Goal: Transaction & Acquisition: Book appointment/travel/reservation

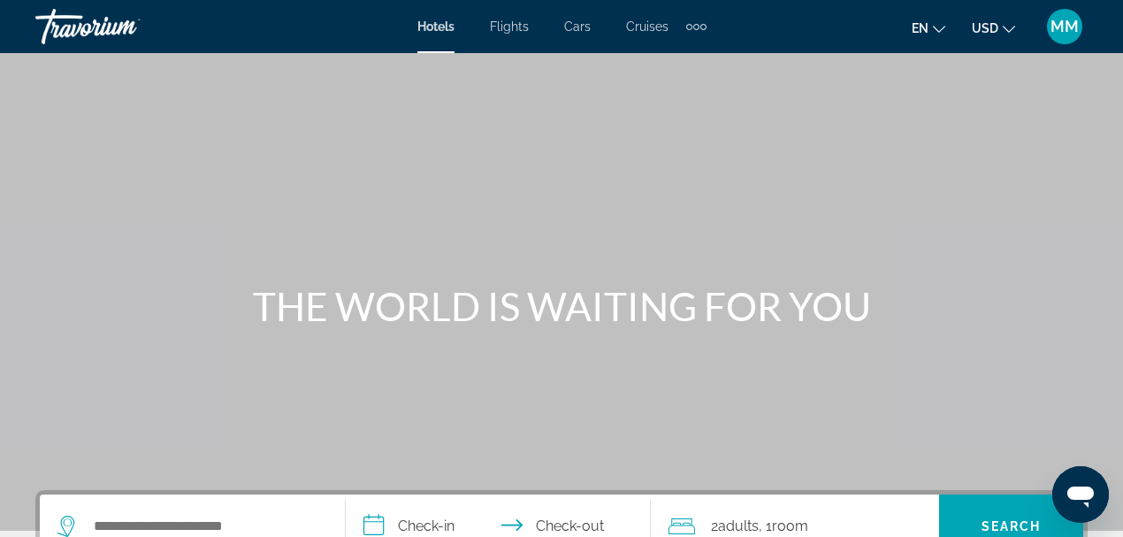
click at [990, 32] on span "USD" at bounding box center [985, 28] width 27 height 14
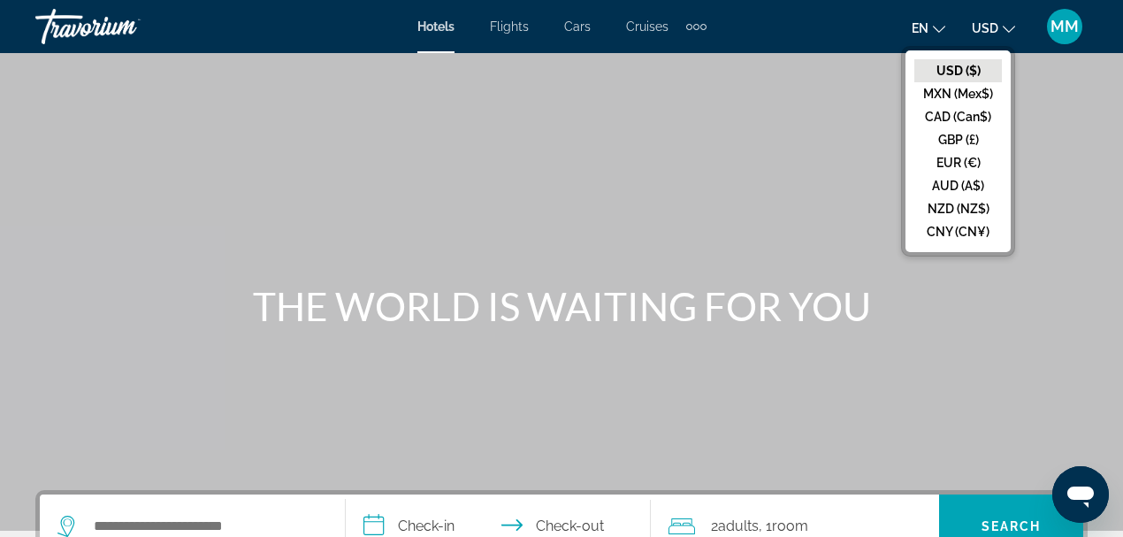
click at [951, 114] on button "CAD (Can$)" at bounding box center [958, 116] width 88 height 23
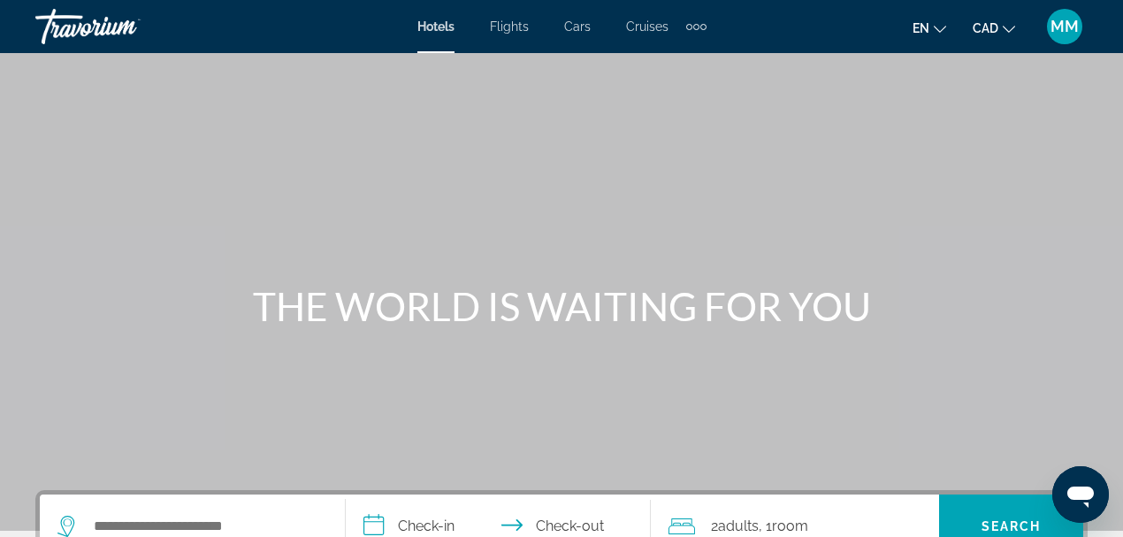
click at [690, 29] on div "Extra navigation items" at bounding box center [696, 26] width 20 height 27
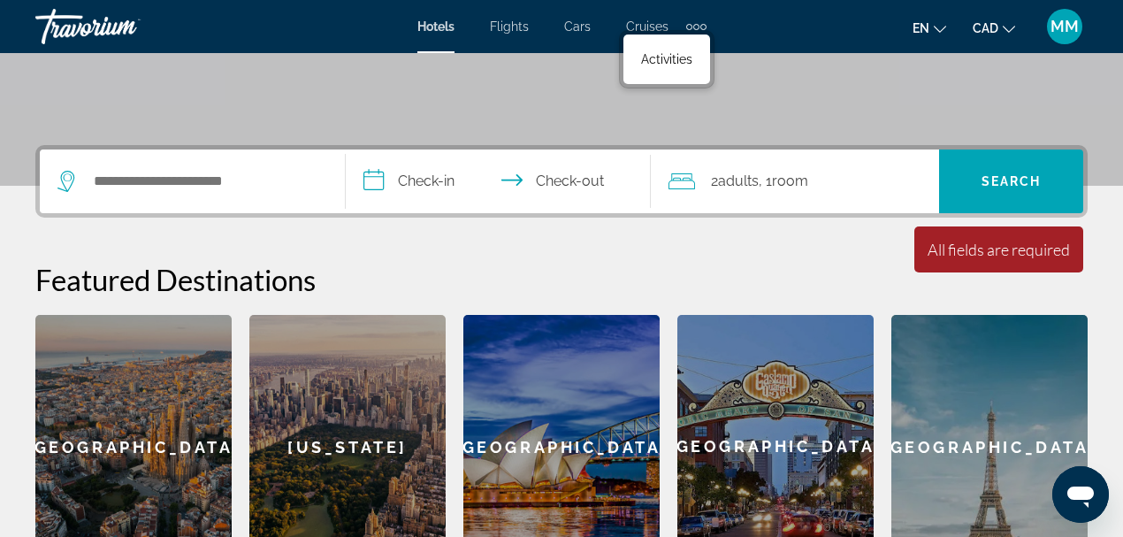
scroll to position [354, 0]
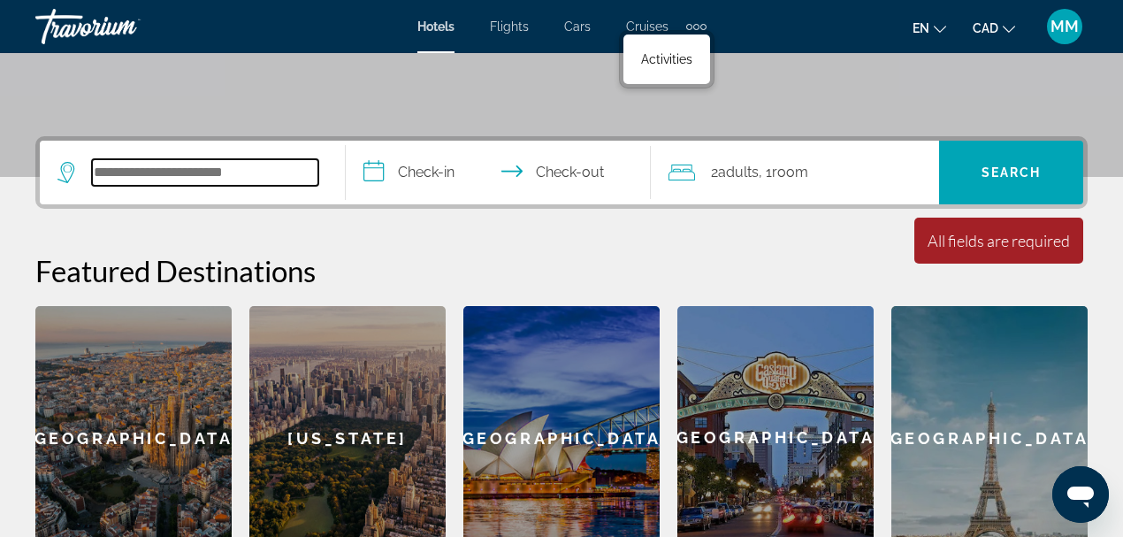
click at [161, 167] on input "Search widget" at bounding box center [205, 172] width 226 height 27
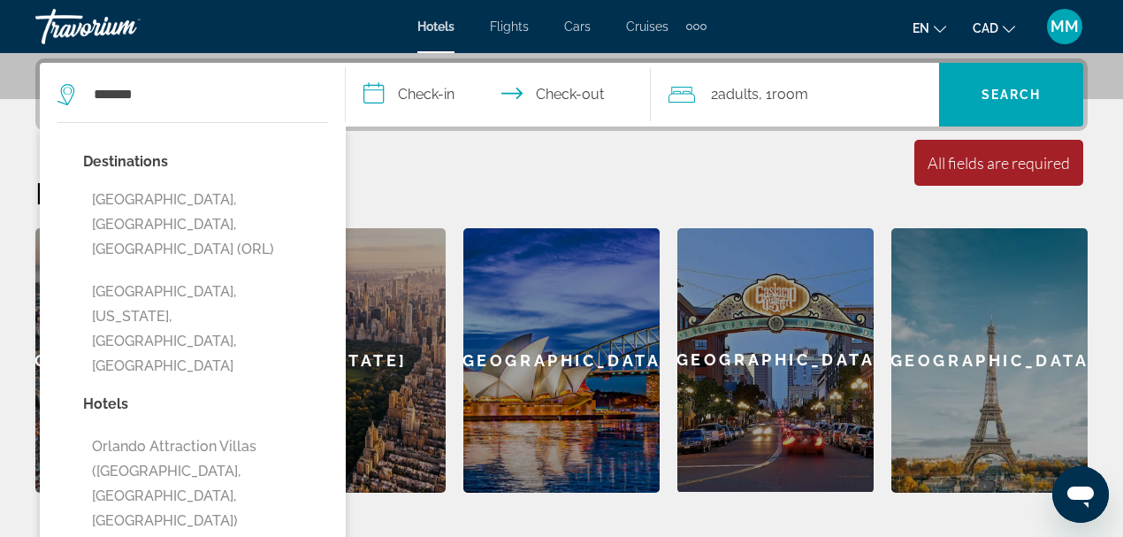
click at [198, 200] on button "[GEOGRAPHIC_DATA], [GEOGRAPHIC_DATA], [GEOGRAPHIC_DATA] (ORL)" at bounding box center [205, 224] width 245 height 83
type input "**********"
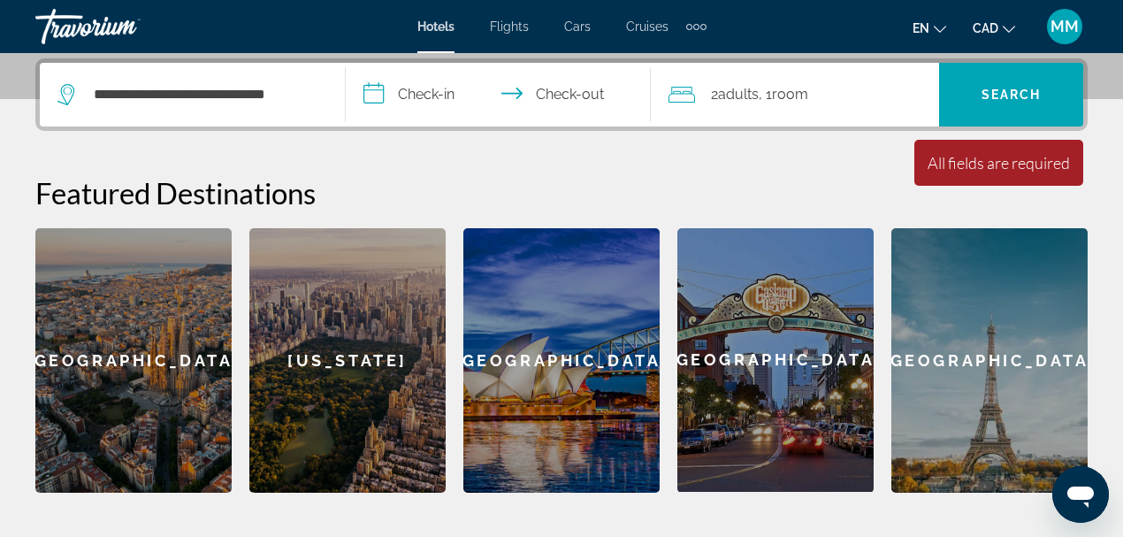
click at [414, 90] on input "**********" at bounding box center [502, 97] width 313 height 69
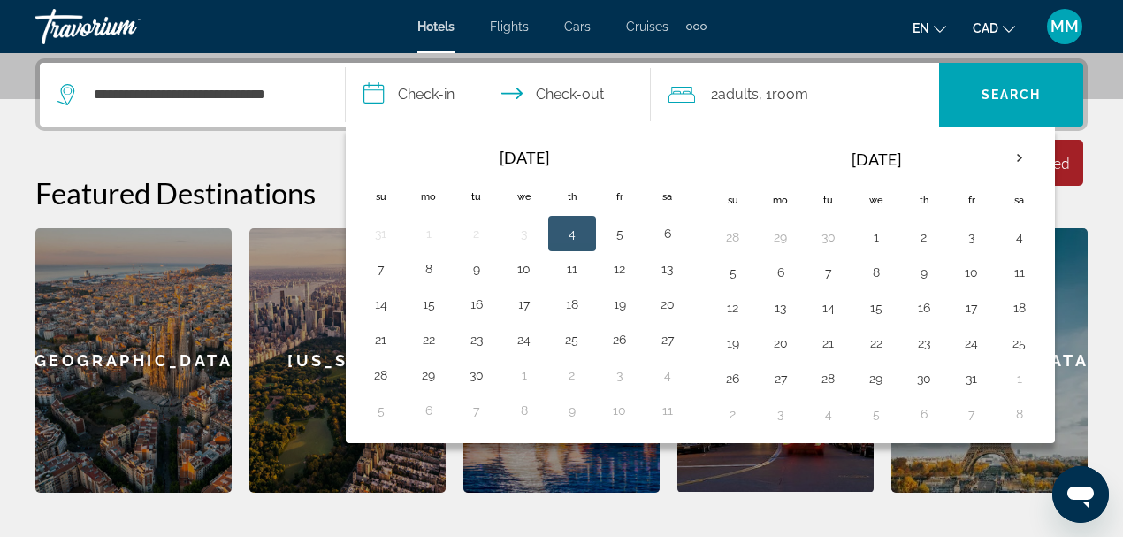
click at [1019, 154] on th "Next month" at bounding box center [1020, 158] width 48 height 39
click at [1017, 154] on th "Next month" at bounding box center [1020, 158] width 48 height 39
click at [725, 377] on button "22" at bounding box center [733, 378] width 28 height 25
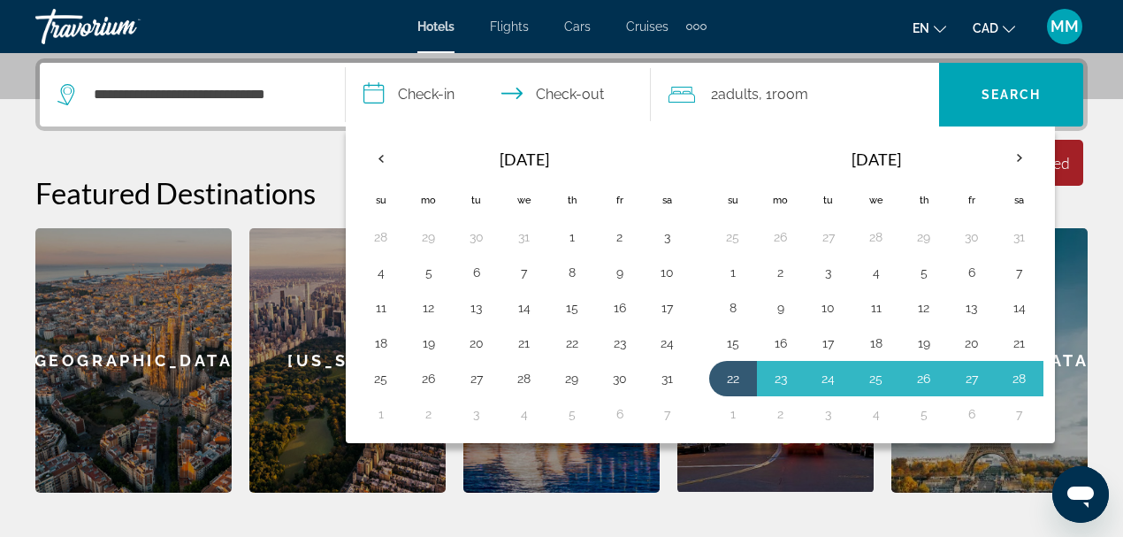
click at [729, 405] on button "1" at bounding box center [733, 413] width 28 height 25
type input "**********"
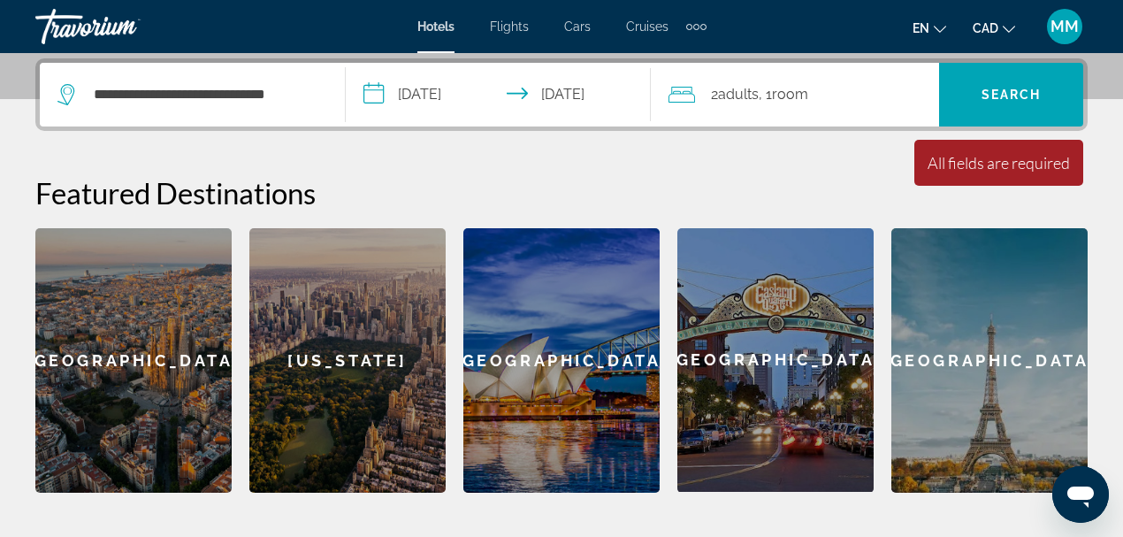
click at [1024, 89] on span "Search" at bounding box center [1012, 95] width 60 height 14
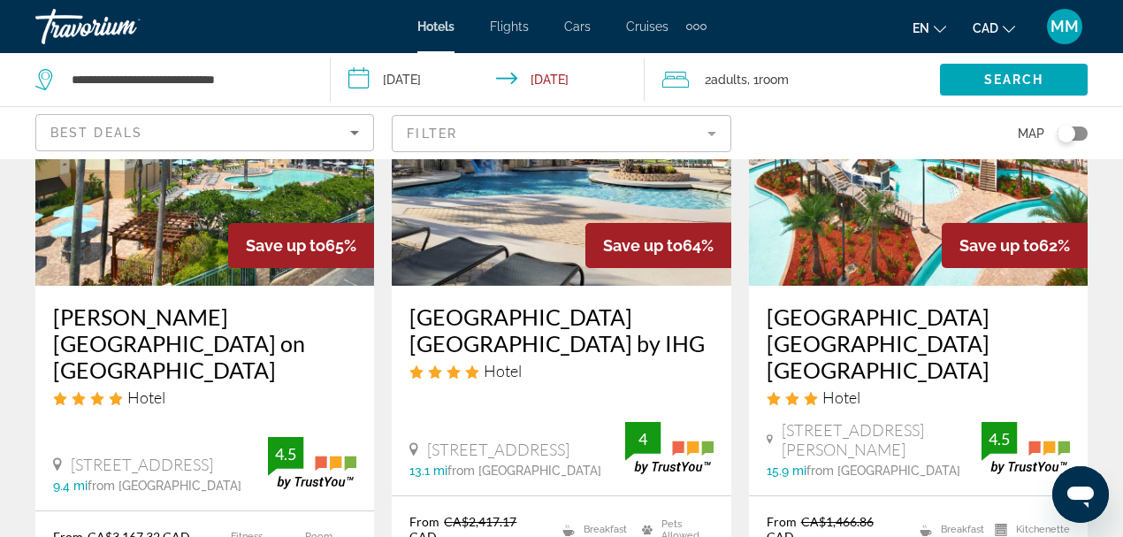
scroll to position [235, 0]
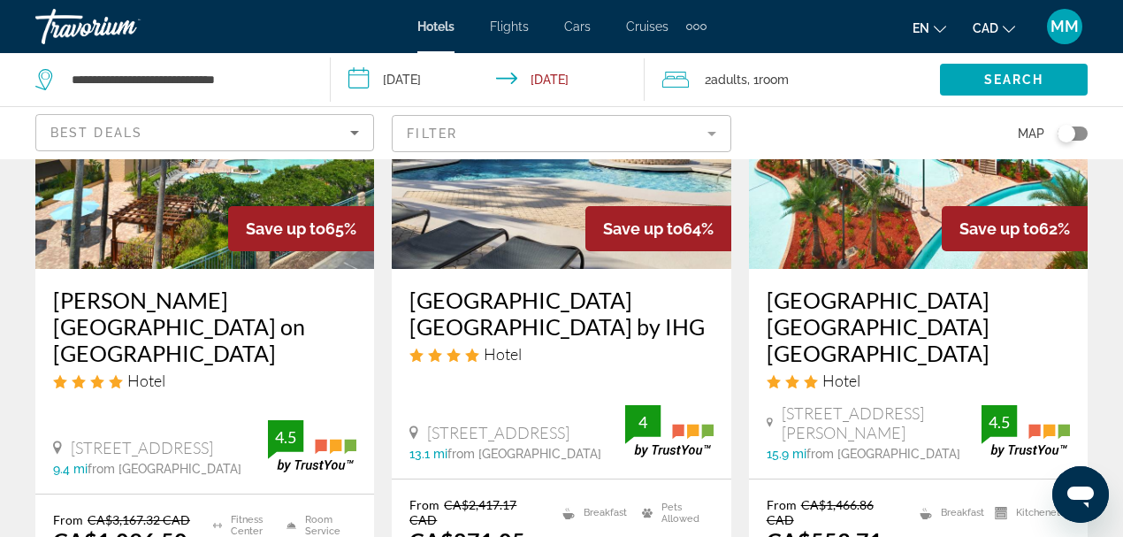
click at [504, 127] on mat-form-field "Filter" at bounding box center [561, 133] width 339 height 37
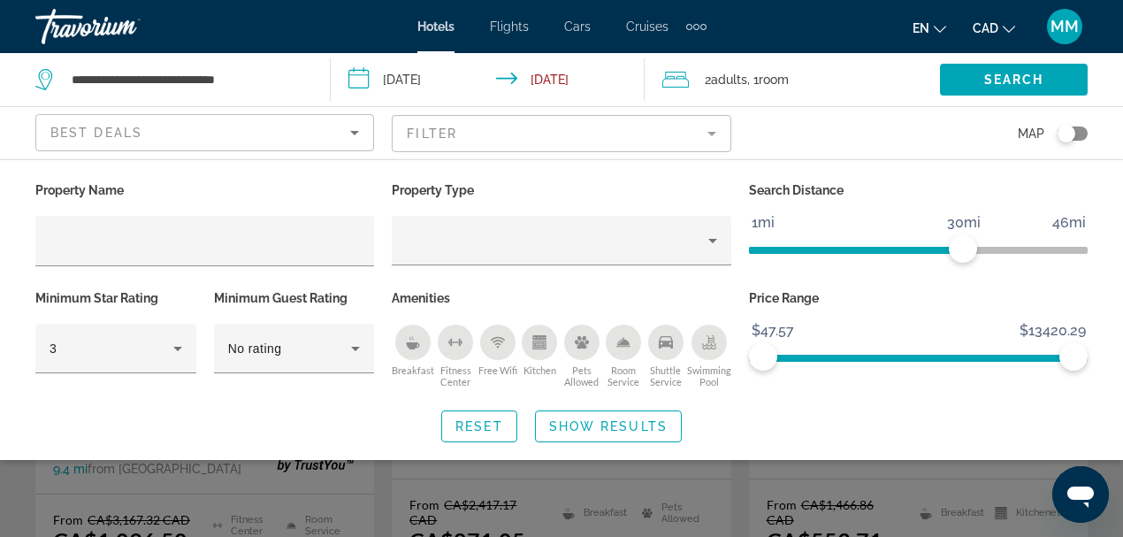
click at [538, 344] on icon "Kitchen" at bounding box center [539, 344] width 10 height 5
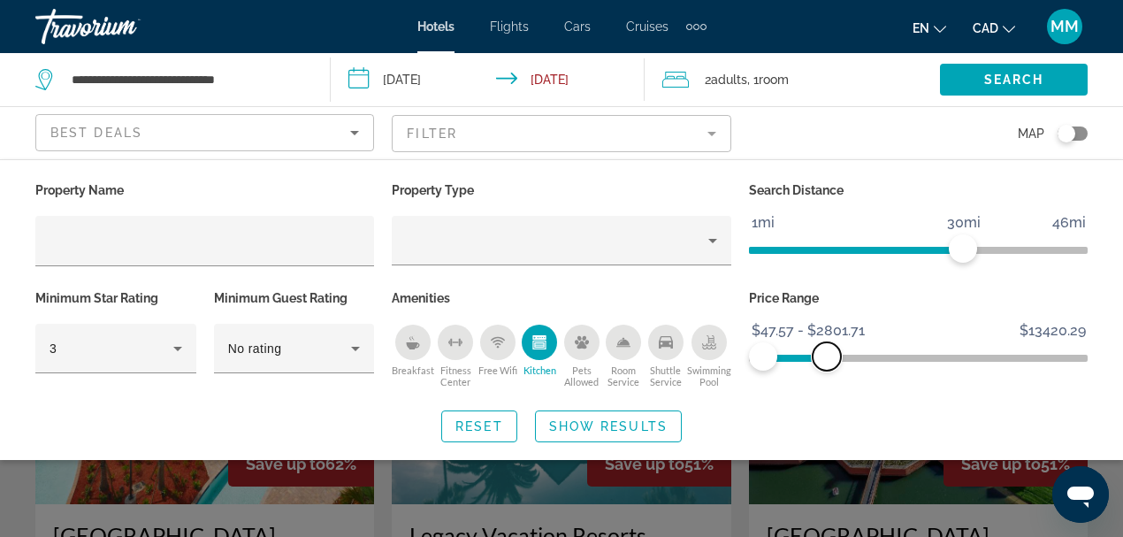
drag, startPoint x: 1073, startPoint y: 355, endPoint x: 827, endPoint y: 361, distance: 245.9
click at [827, 361] on span "ngx-slider-max" at bounding box center [827, 356] width 28 height 28
drag, startPoint x: 966, startPoint y: 250, endPoint x: 838, endPoint y: 252, distance: 127.3
click at [838, 252] on span "ngx-slider" at bounding box center [839, 248] width 28 height 28
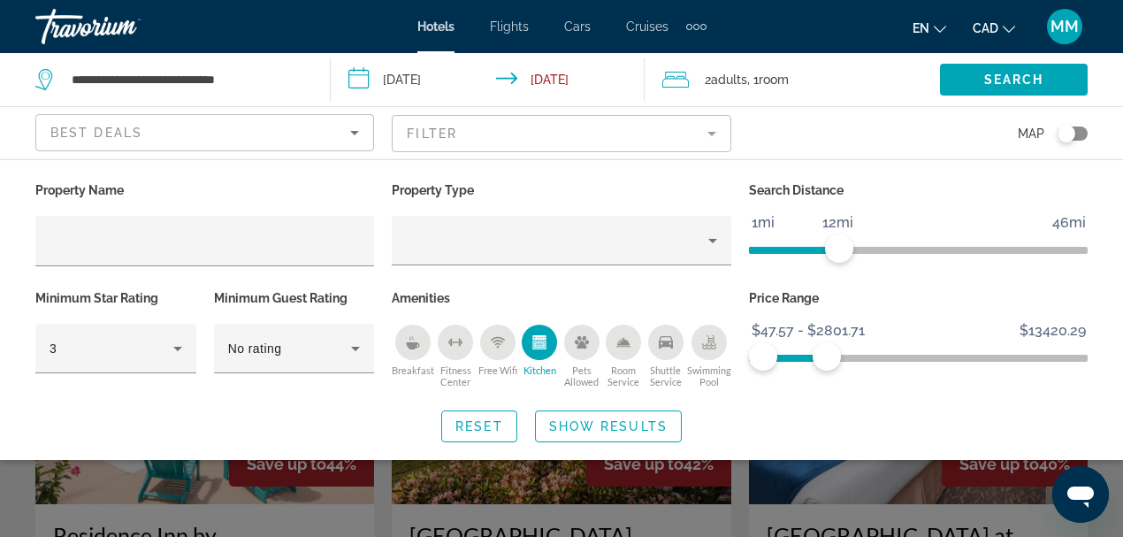
click at [622, 432] on span "Search widget" at bounding box center [608, 426] width 145 height 42
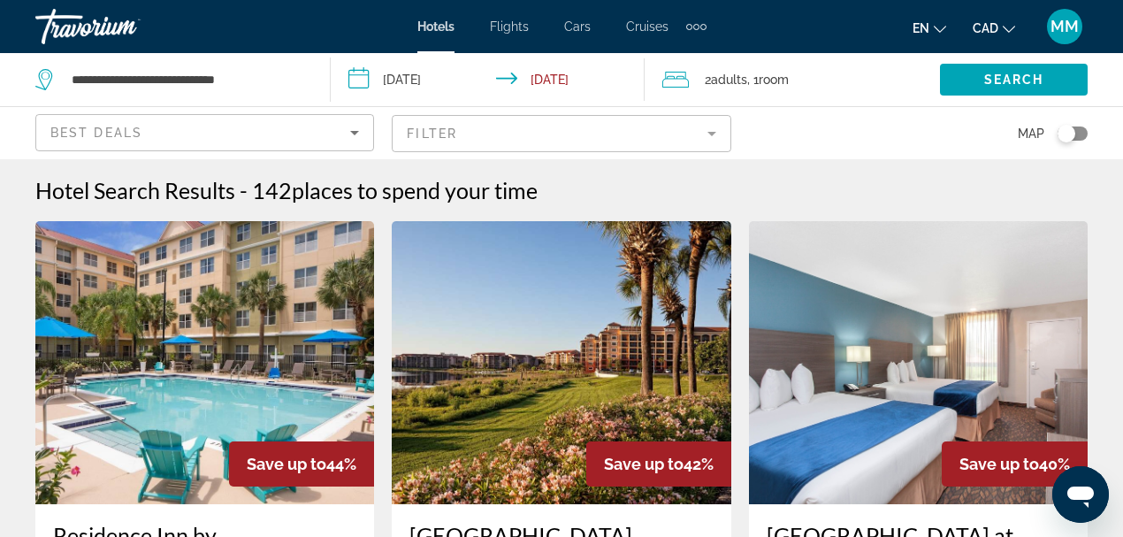
click at [506, 368] on img "Main content" at bounding box center [561, 362] width 339 height 283
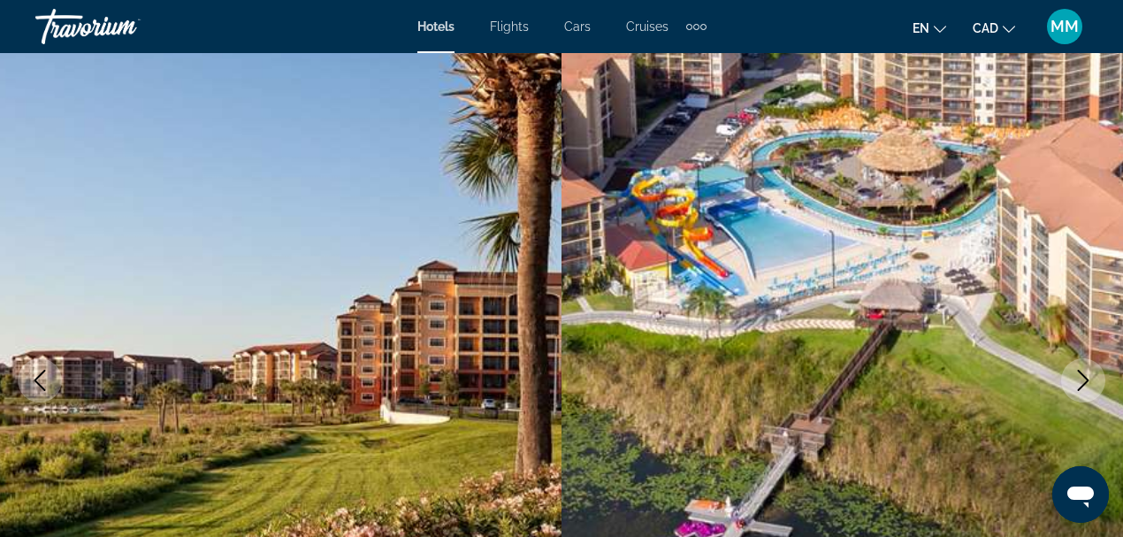
scroll to position [235, 0]
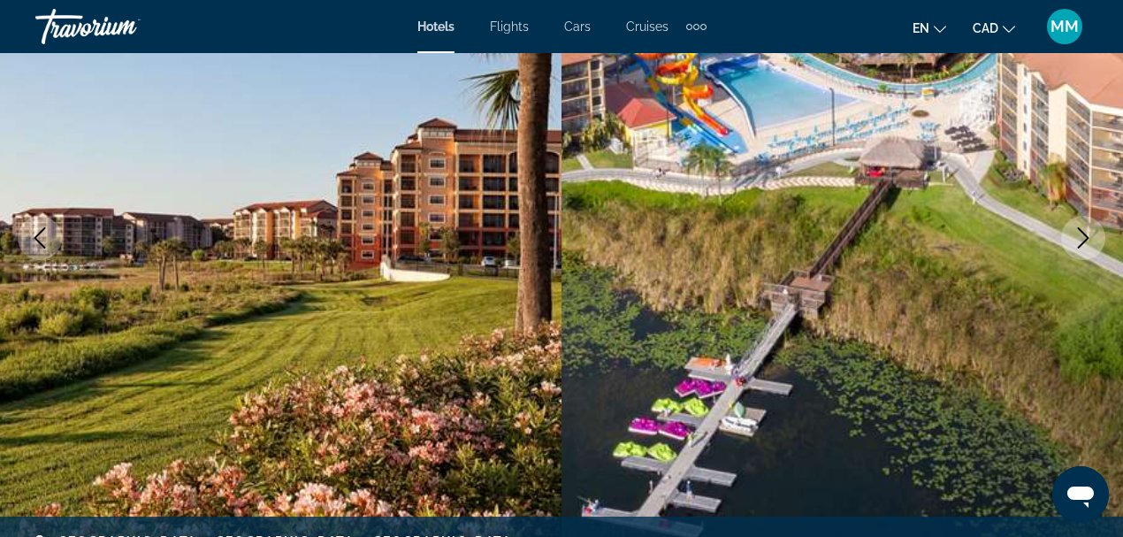
click at [1081, 239] on icon "Next image" at bounding box center [1083, 237] width 21 height 21
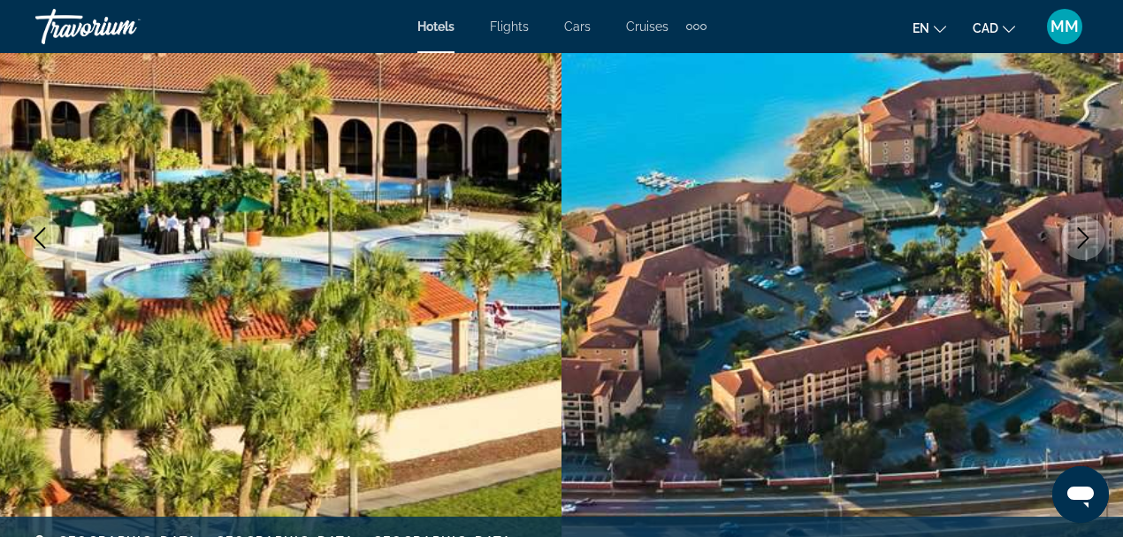
click at [1082, 235] on icon "Next image" at bounding box center [1083, 237] width 21 height 21
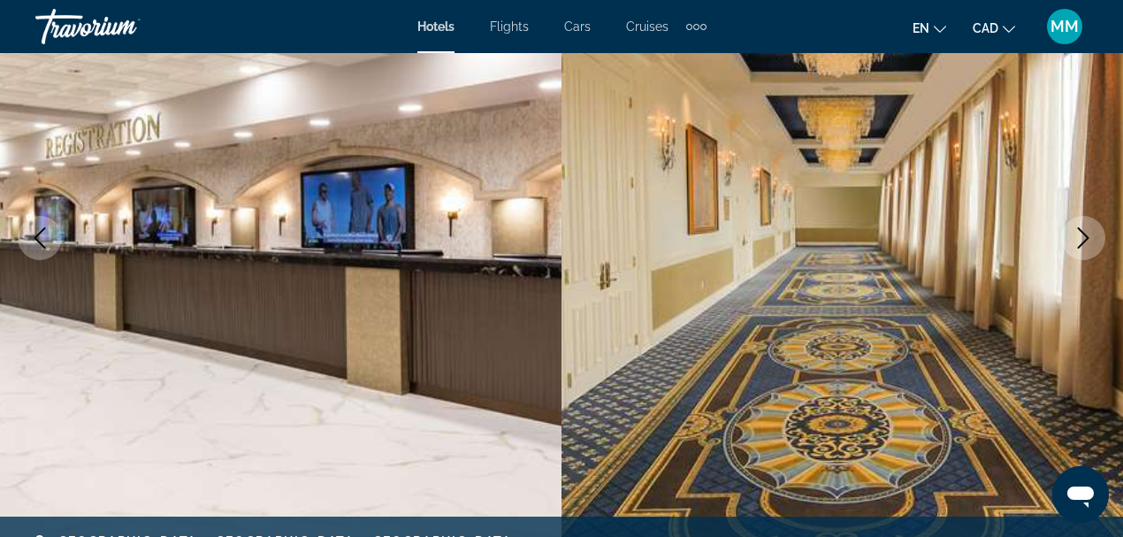
click at [1082, 235] on icon "Next image" at bounding box center [1083, 237] width 21 height 21
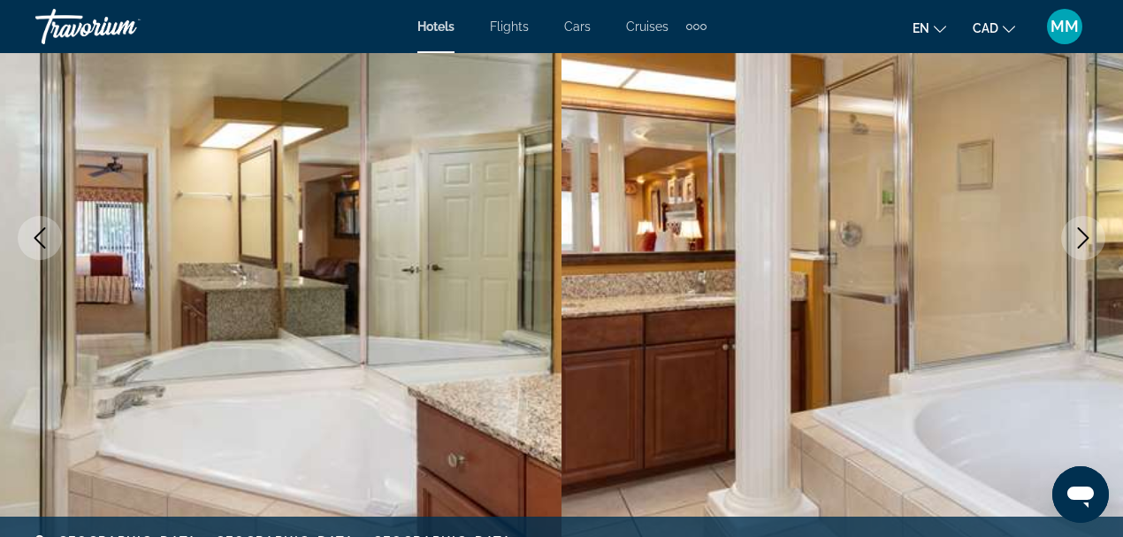
click at [1082, 235] on icon "Next image" at bounding box center [1083, 237] width 21 height 21
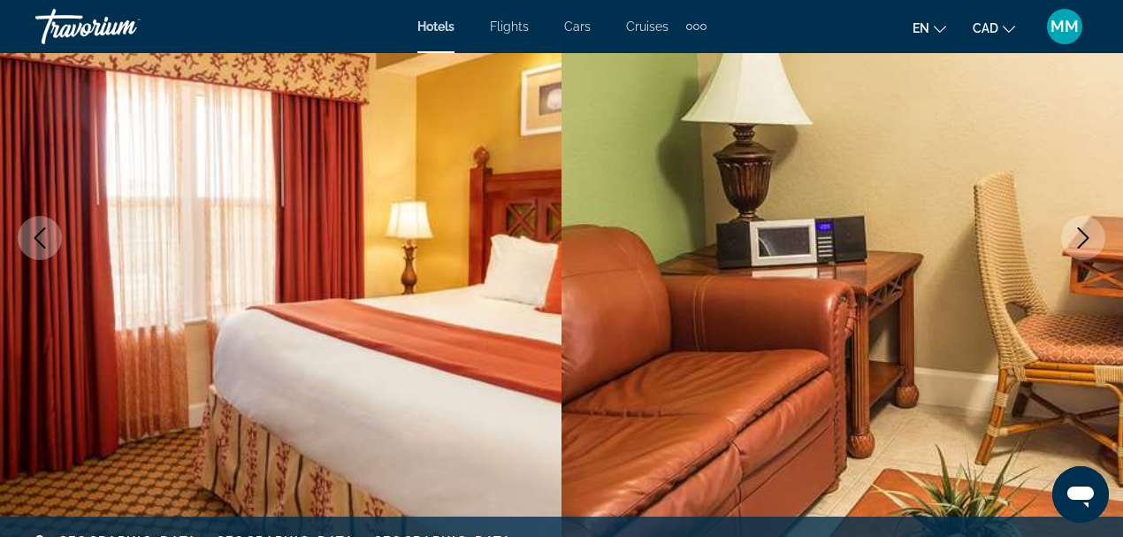
click at [1082, 235] on icon "Next image" at bounding box center [1083, 237] width 21 height 21
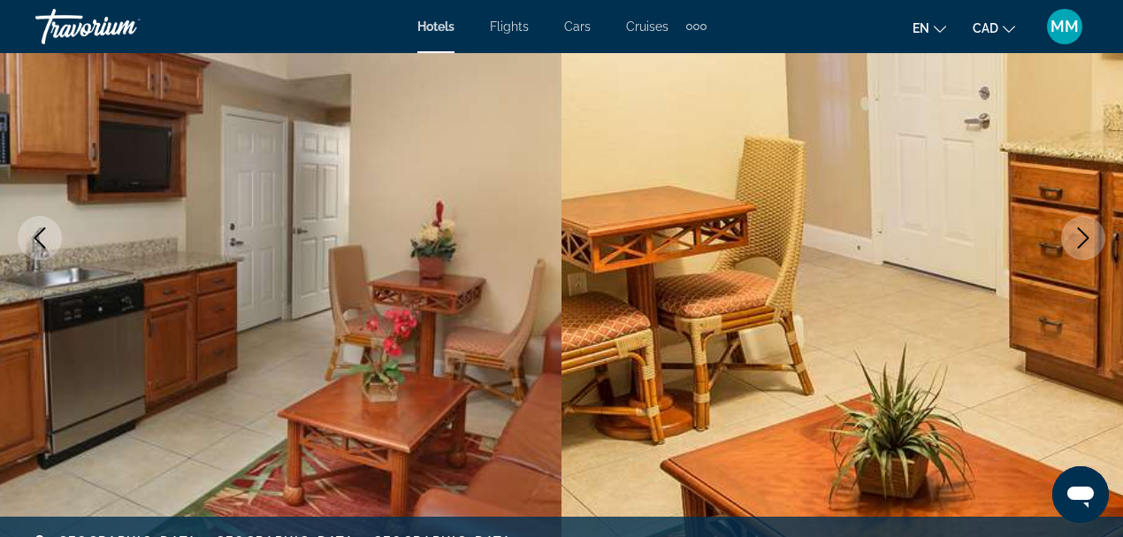
click at [1082, 235] on icon "Next image" at bounding box center [1083, 237] width 21 height 21
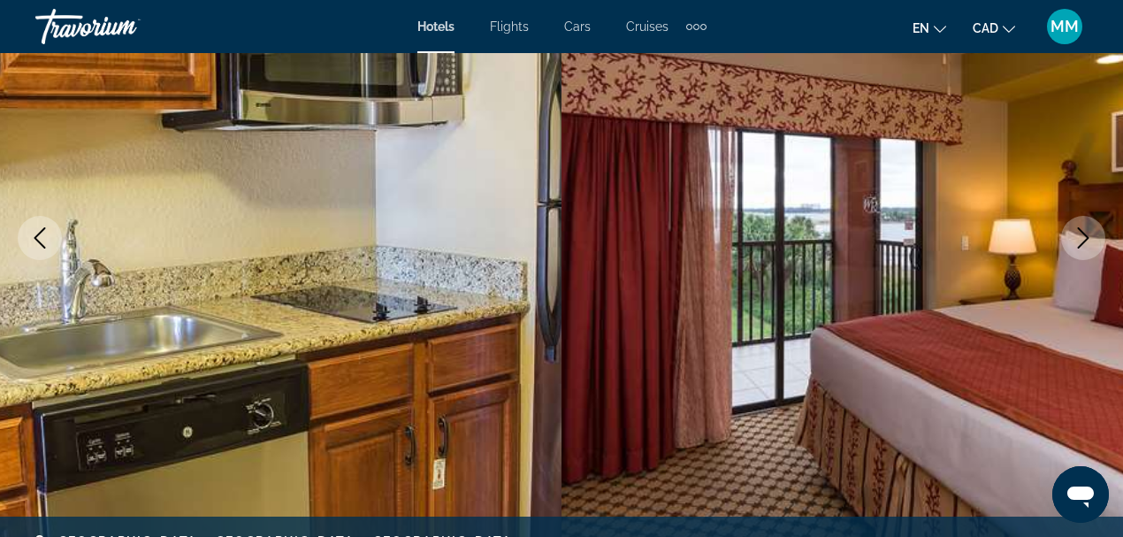
click at [1082, 235] on icon "Next image" at bounding box center [1083, 237] width 21 height 21
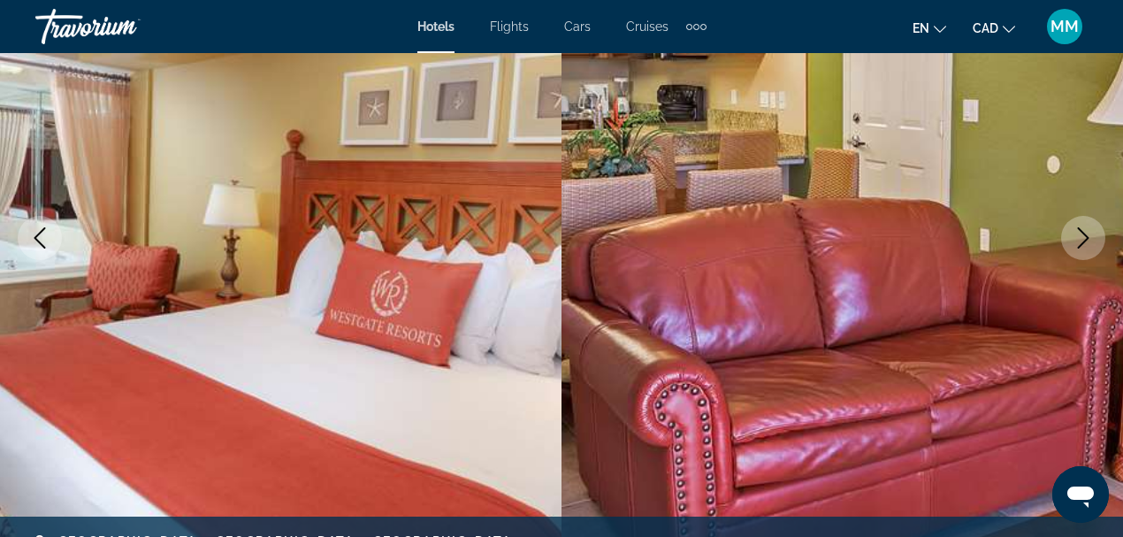
click at [1082, 235] on icon "Next image" at bounding box center [1083, 237] width 21 height 21
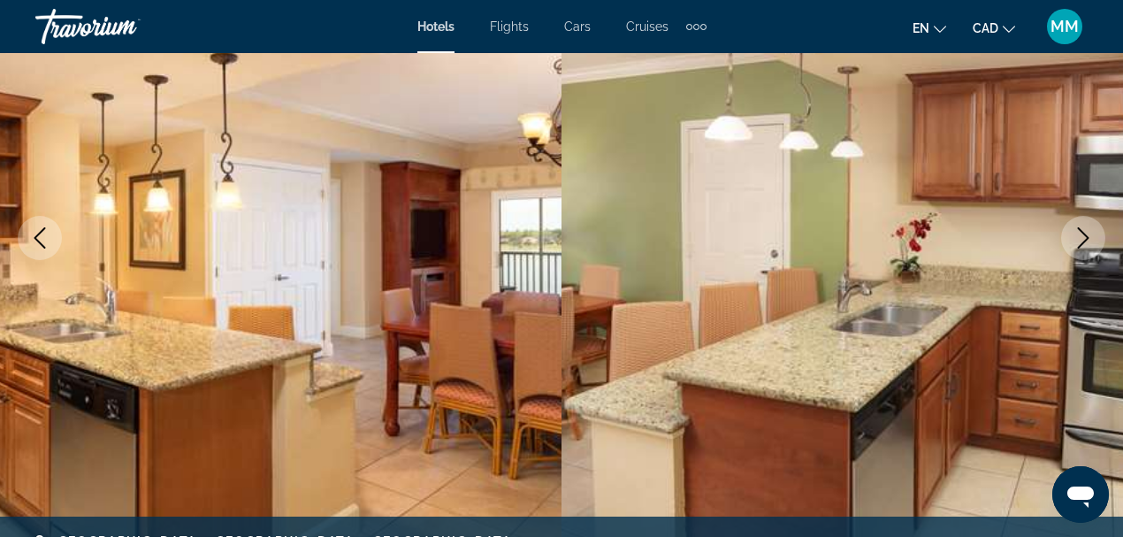
click at [1082, 235] on icon "Next image" at bounding box center [1083, 237] width 21 height 21
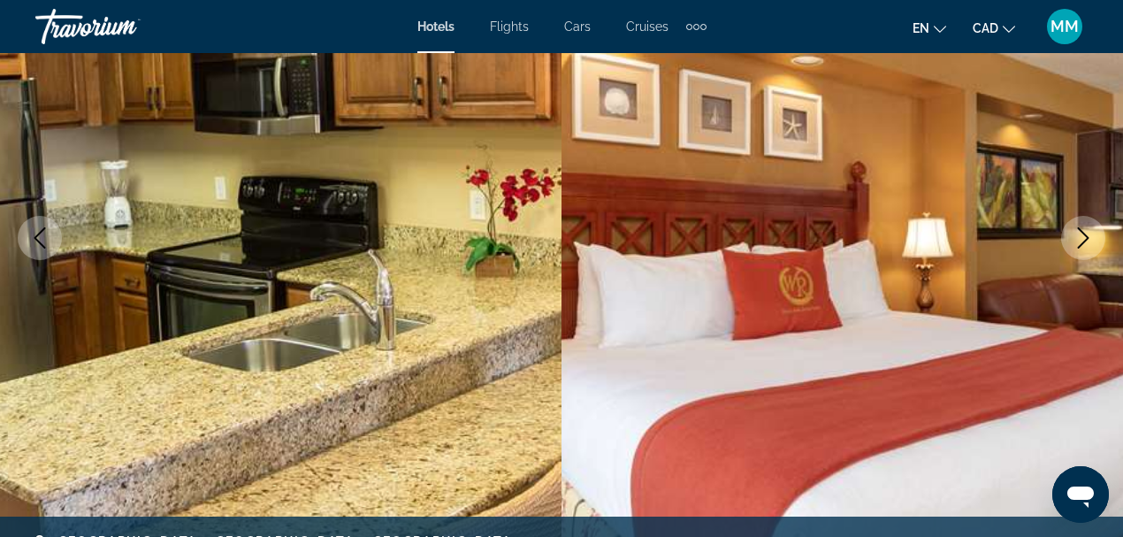
click at [1081, 235] on icon "Next image" at bounding box center [1083, 237] width 21 height 21
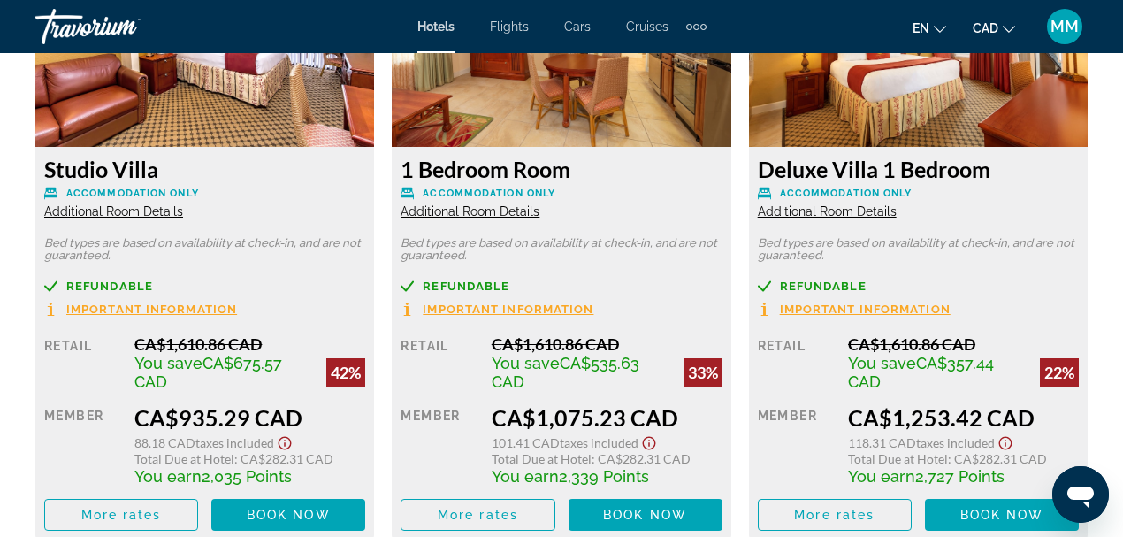
scroll to position [2888, 0]
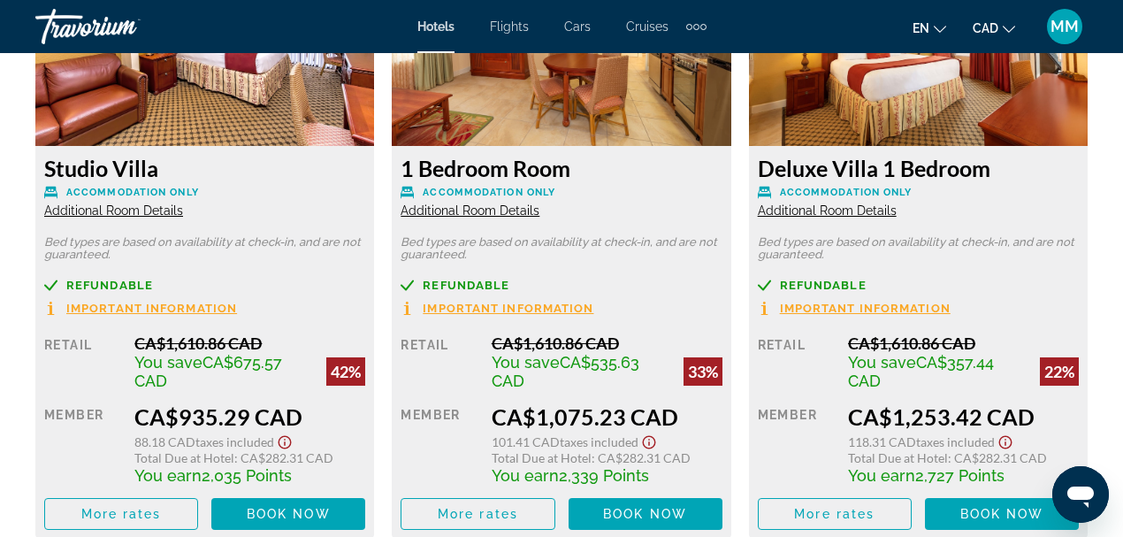
click at [237, 304] on span "Important Information" at bounding box center [151, 307] width 171 height 11
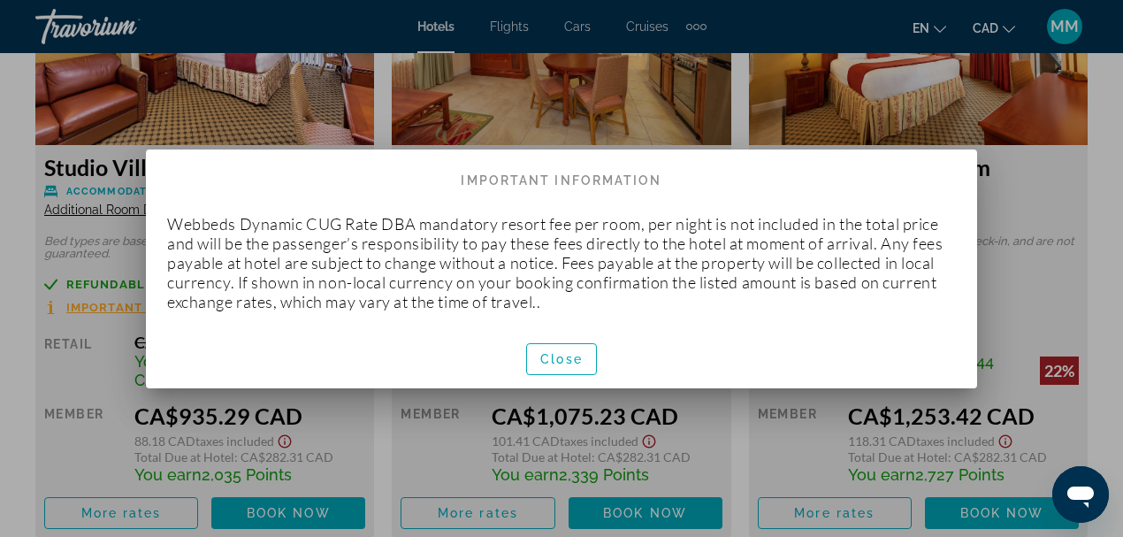
scroll to position [0, 0]
drag, startPoint x: 579, startPoint y: 366, endPoint x: 589, endPoint y: 361, distance: 11.1
click at [580, 366] on span "button" at bounding box center [561, 359] width 69 height 42
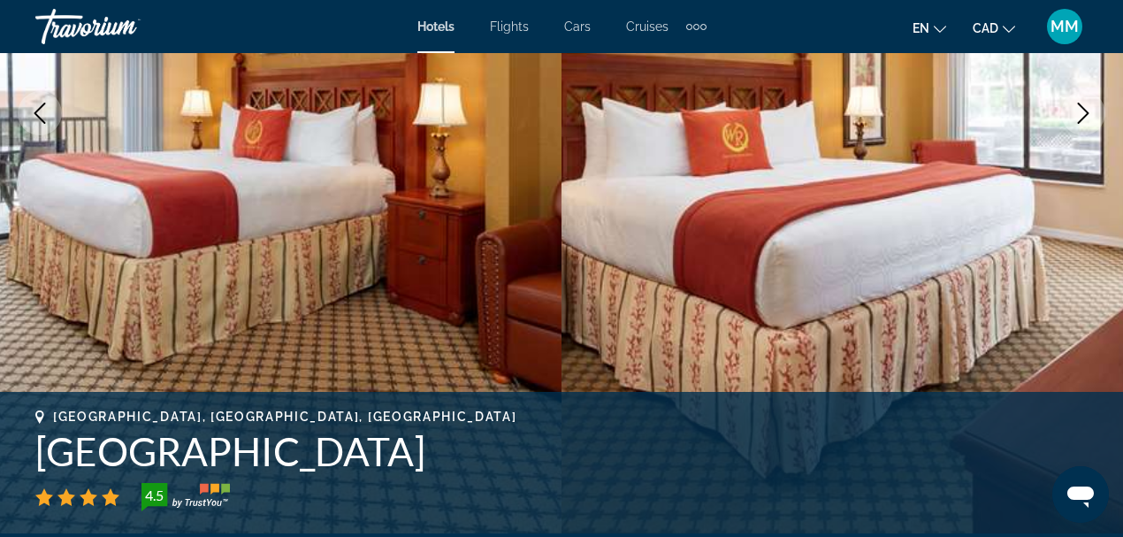
scroll to position [58, 0]
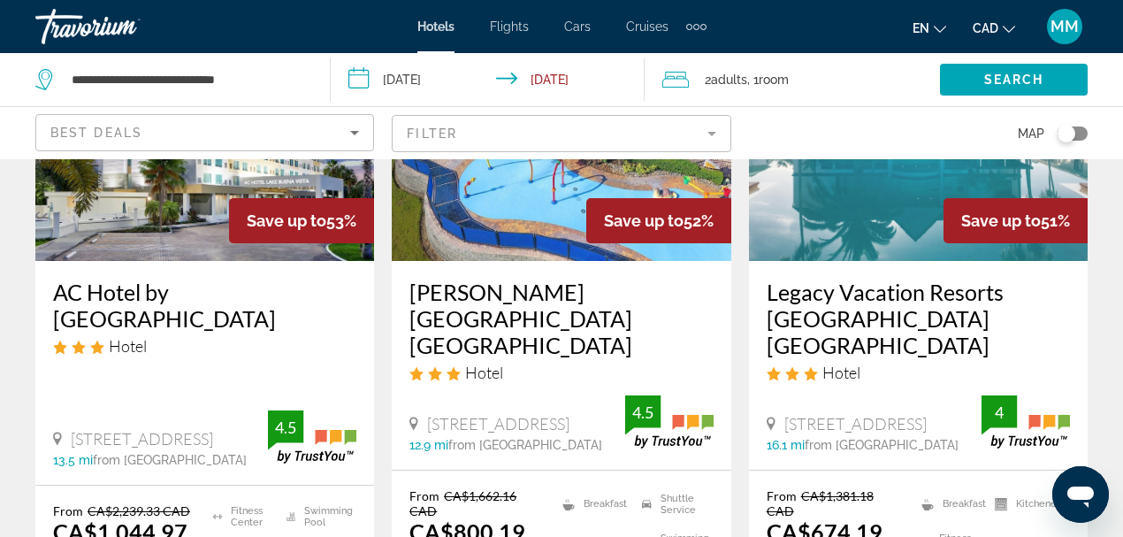
scroll to position [1827, 0]
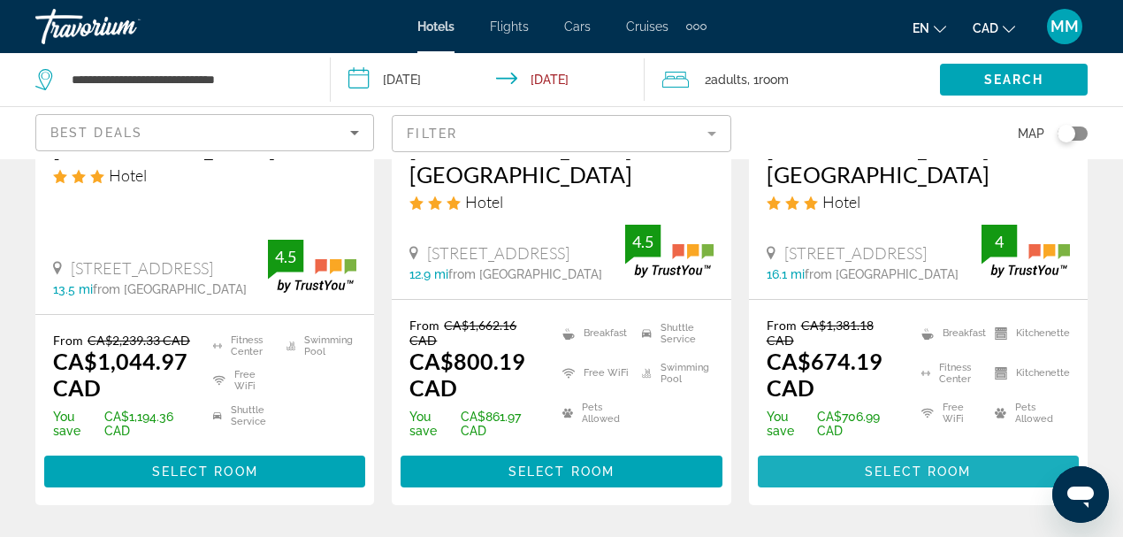
click at [899, 453] on span "Main content" at bounding box center [918, 471] width 321 height 42
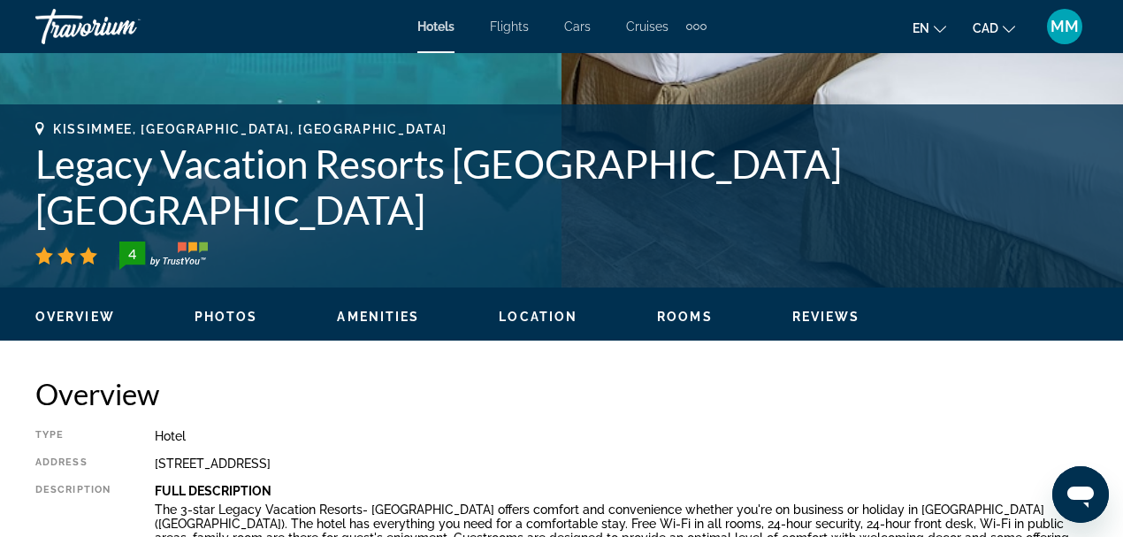
scroll to position [766, 0]
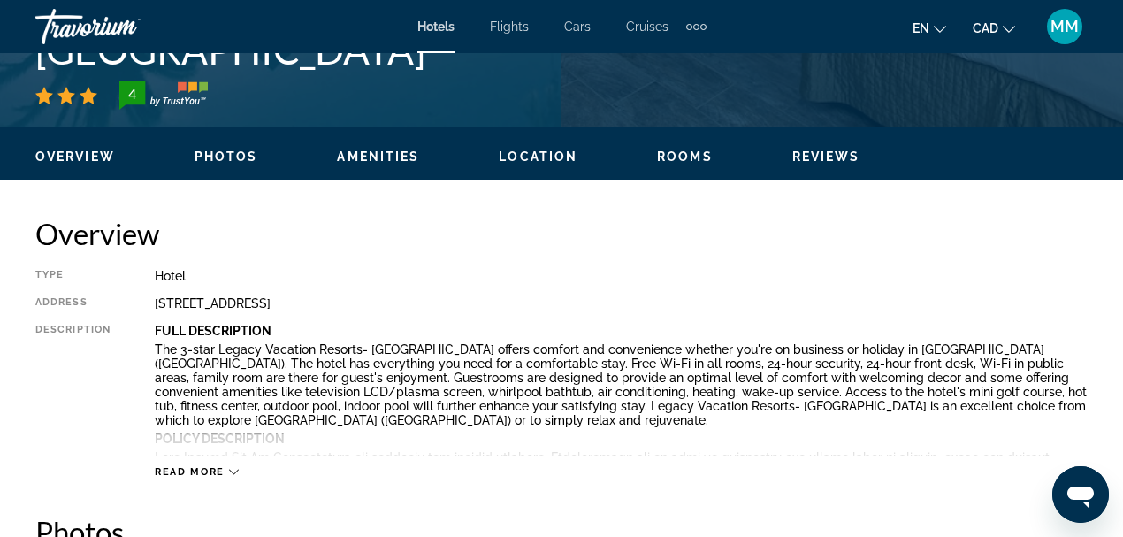
click at [251, 150] on span "Photos" at bounding box center [227, 156] width 64 height 14
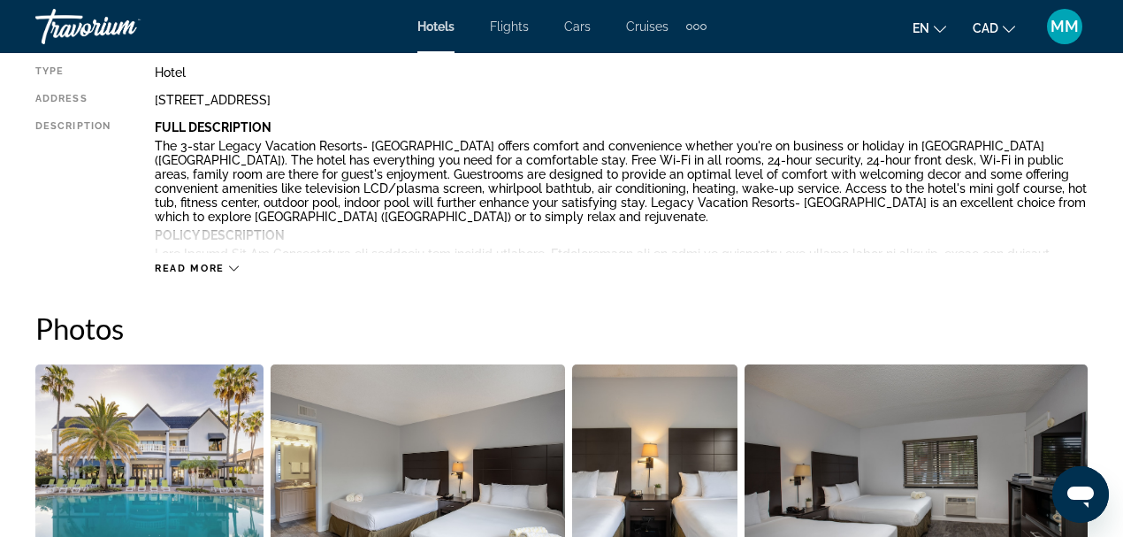
scroll to position [760, 0]
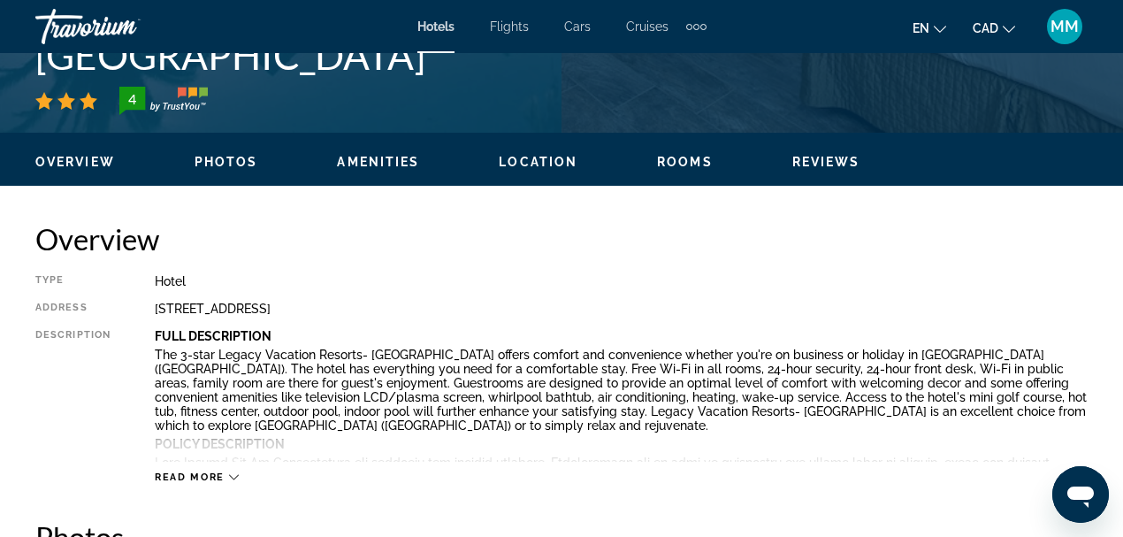
click at [416, 164] on span "Amenities" at bounding box center [378, 162] width 82 height 14
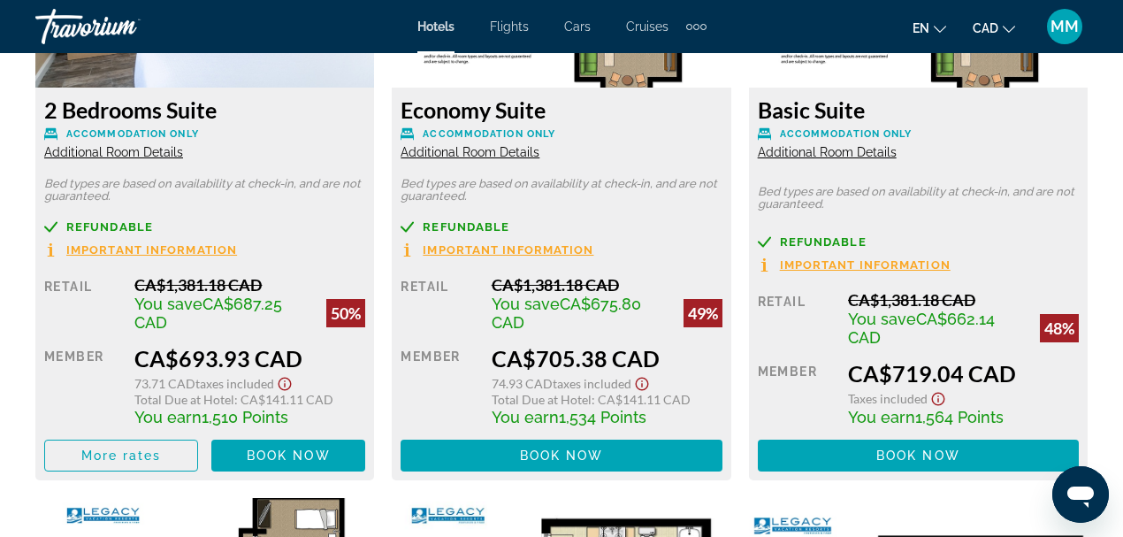
scroll to position [3604, 0]
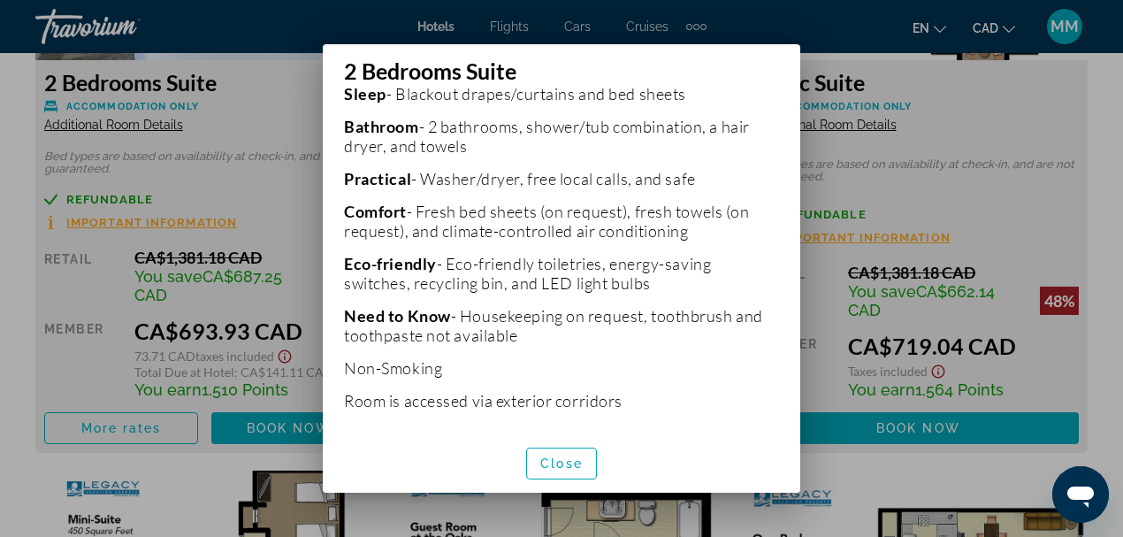
scroll to position [623, 0]
click at [567, 463] on span "Close" at bounding box center [561, 463] width 42 height 14
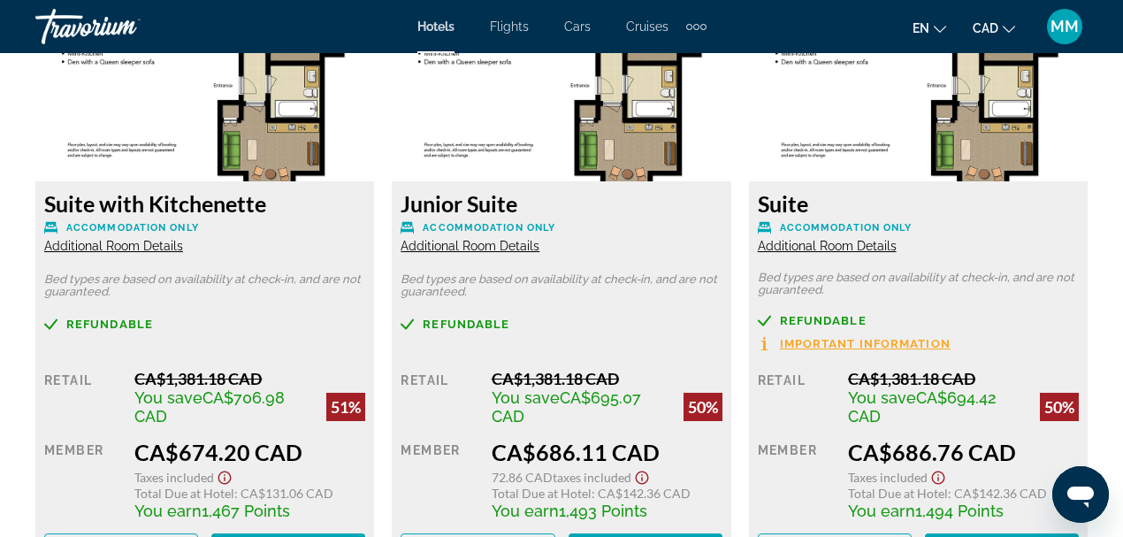
scroll to position [3074, 0]
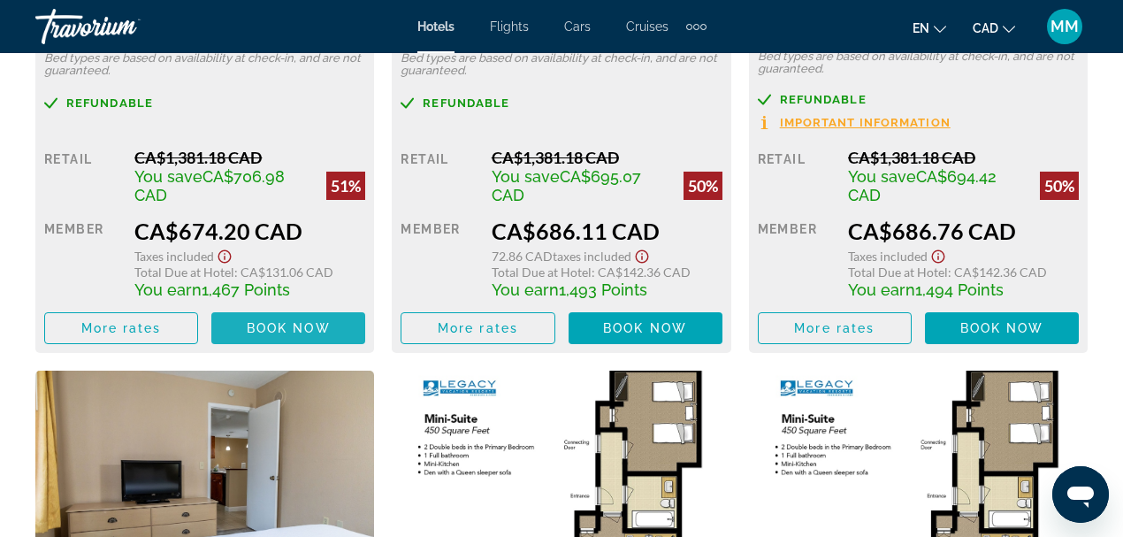
click at [274, 319] on span "Main content" at bounding box center [288, 328] width 154 height 42
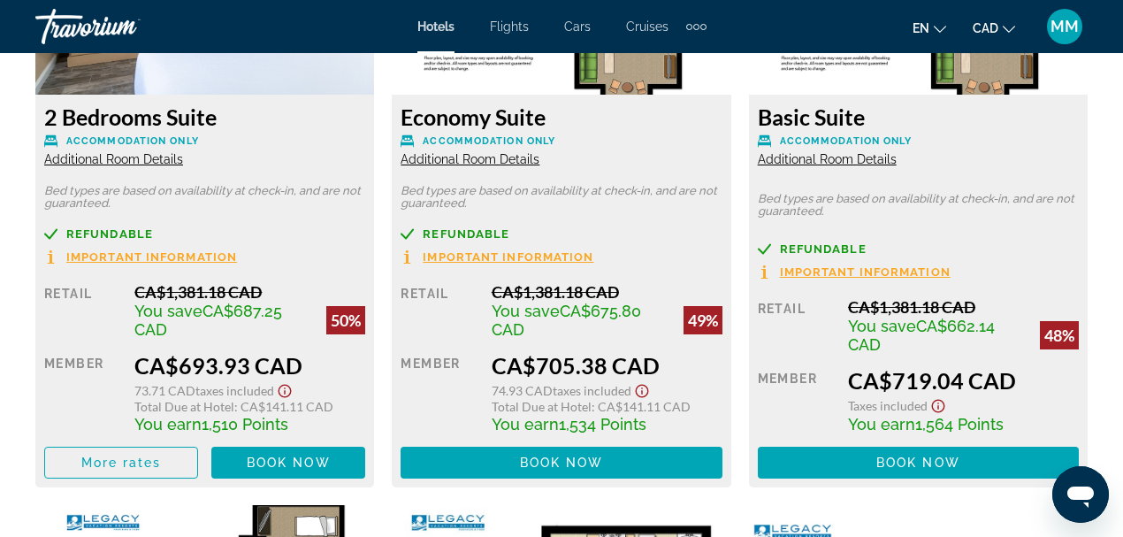
scroll to position [3599, 0]
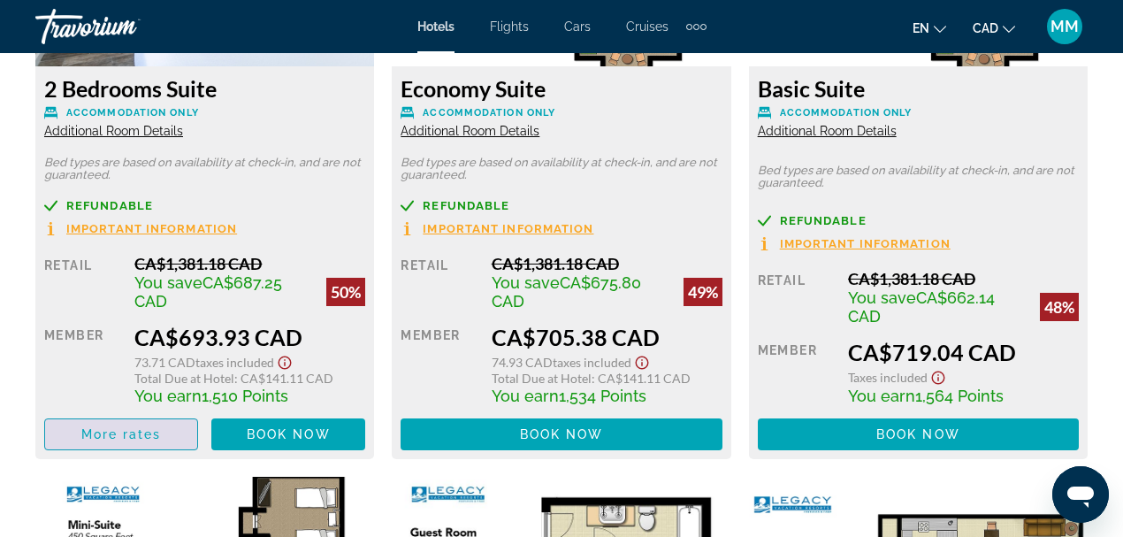
click at [98, 438] on span "More rates" at bounding box center [121, 434] width 80 height 14
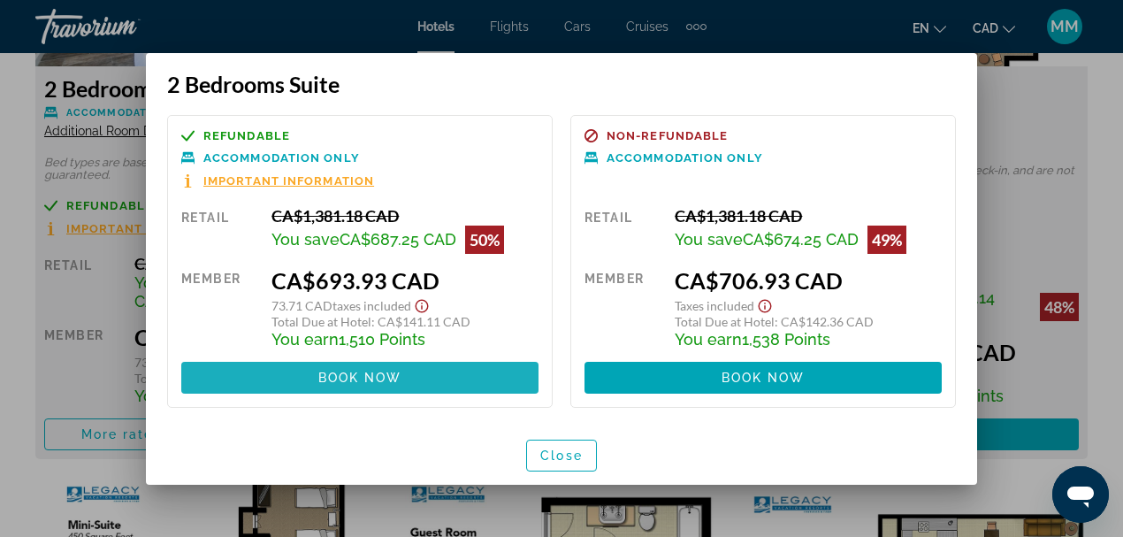
click at [373, 380] on span "Book now" at bounding box center [360, 378] width 84 height 14
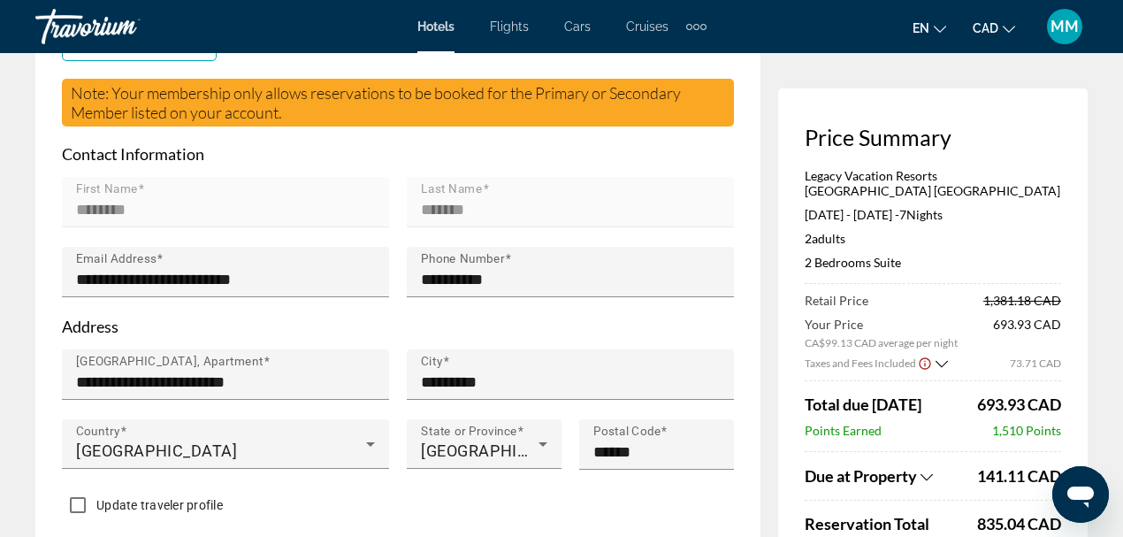
scroll to position [589, 0]
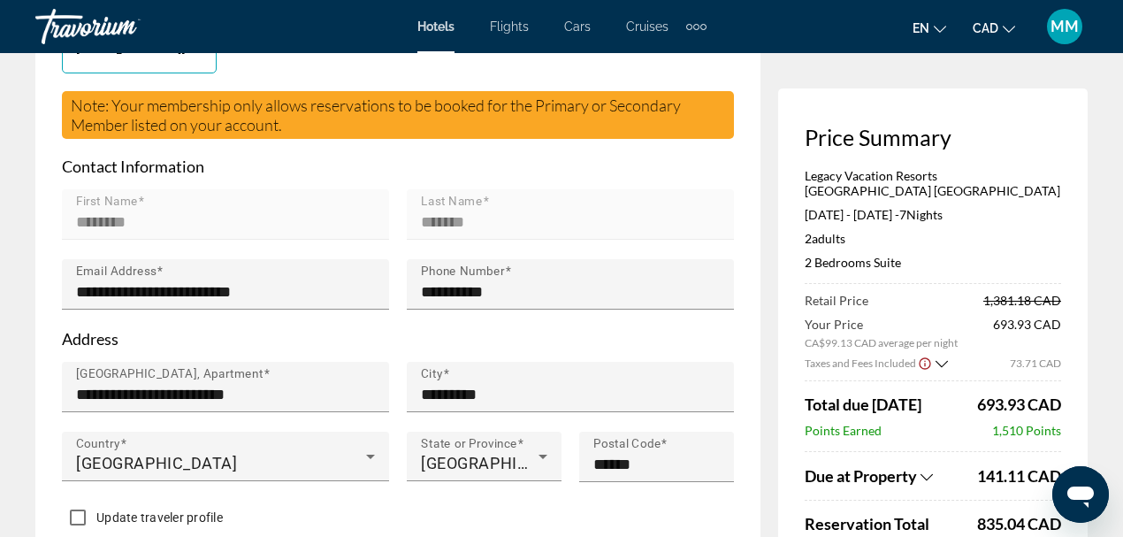
click at [990, 25] on span "CAD" at bounding box center [986, 28] width 26 height 14
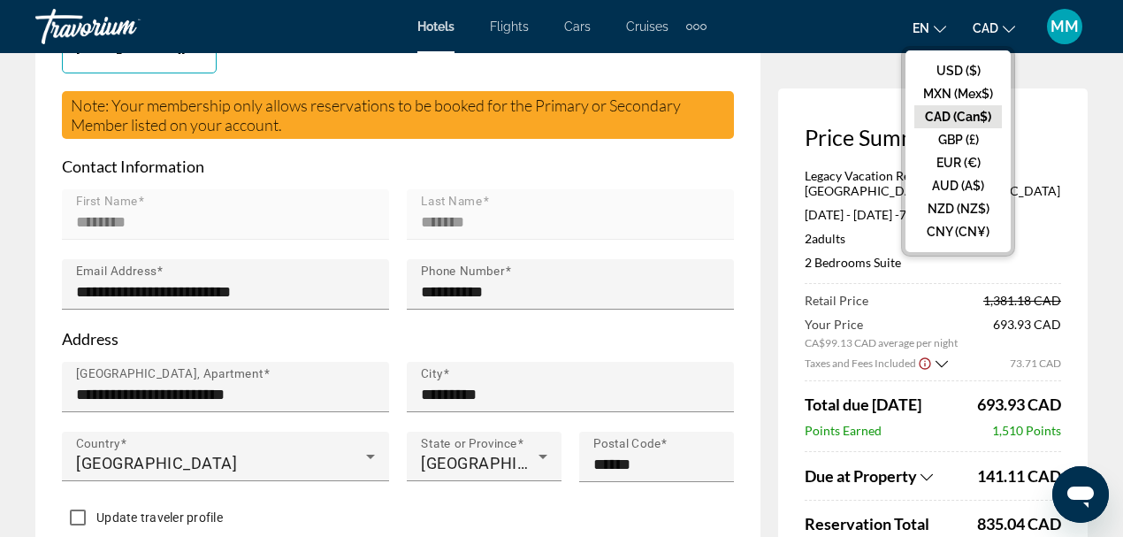
click at [958, 68] on button "USD ($)" at bounding box center [958, 70] width 88 height 23
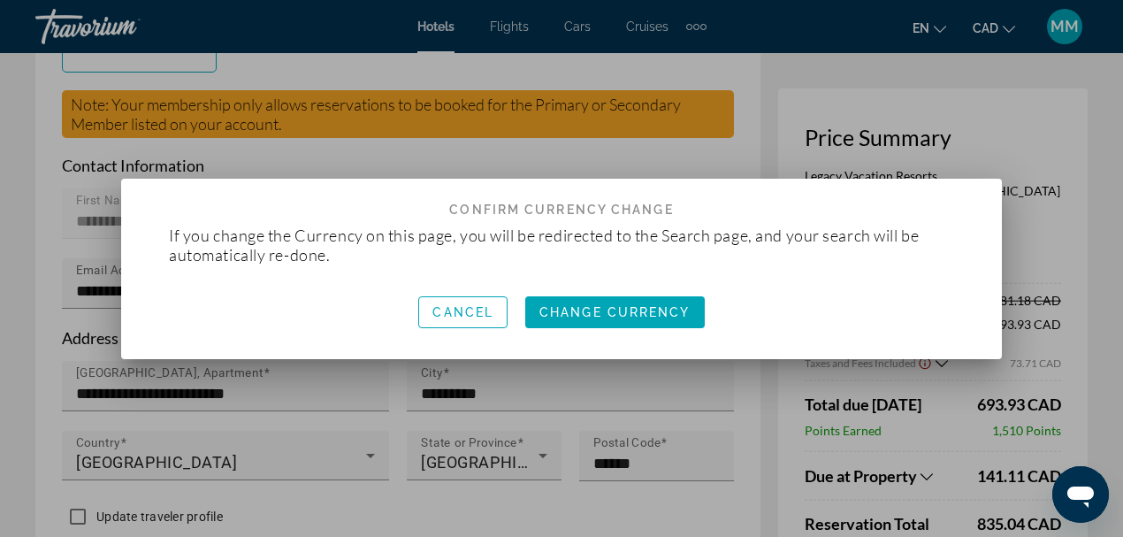
scroll to position [0, 0]
click at [582, 315] on span "Change Currency" at bounding box center [614, 312] width 151 height 14
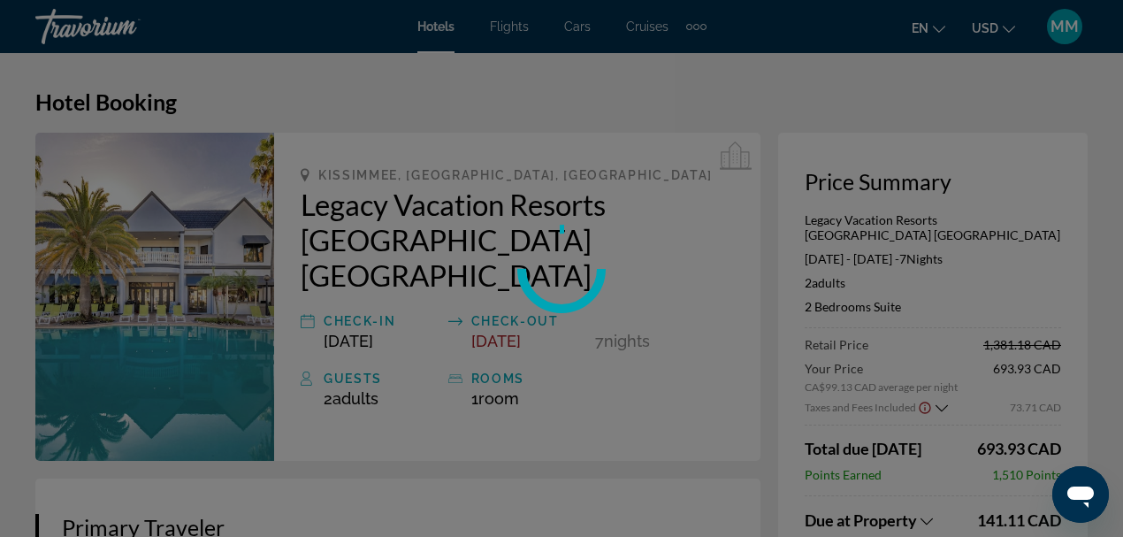
scroll to position [589, 0]
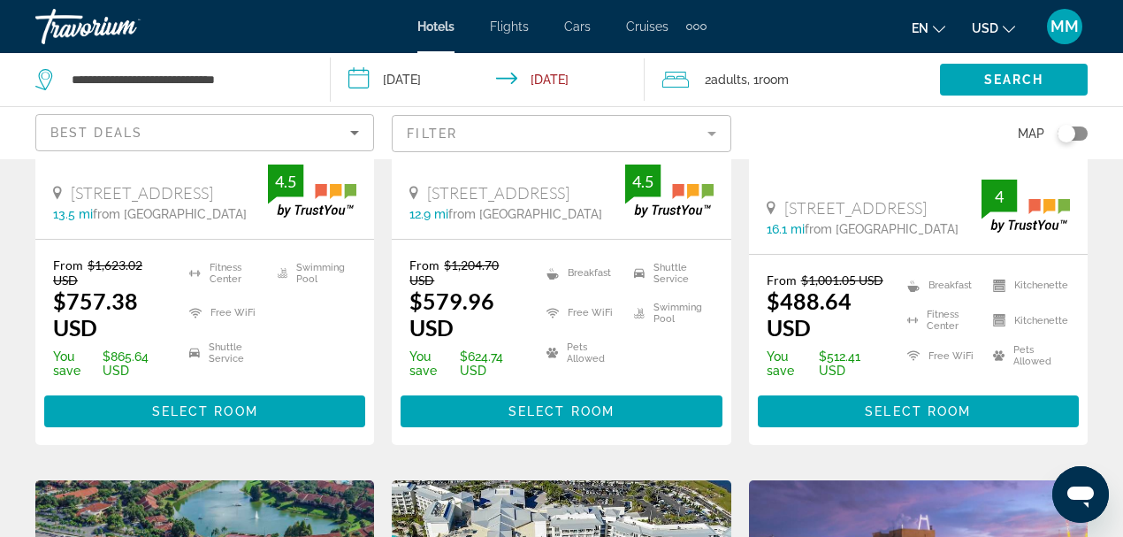
scroll to position [1827, 0]
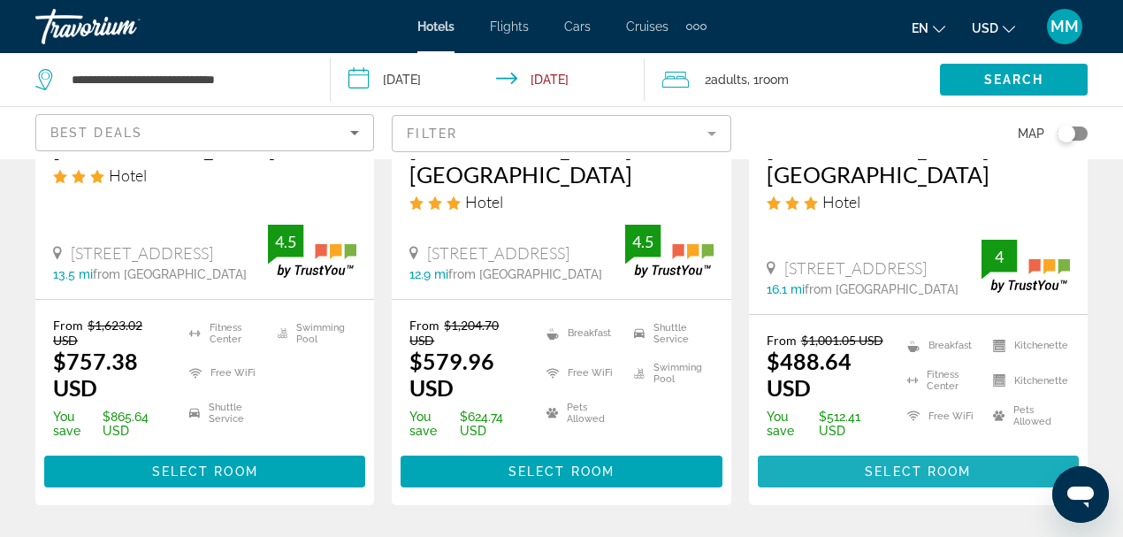
click at [923, 468] on span "Select Room" at bounding box center [918, 471] width 106 height 14
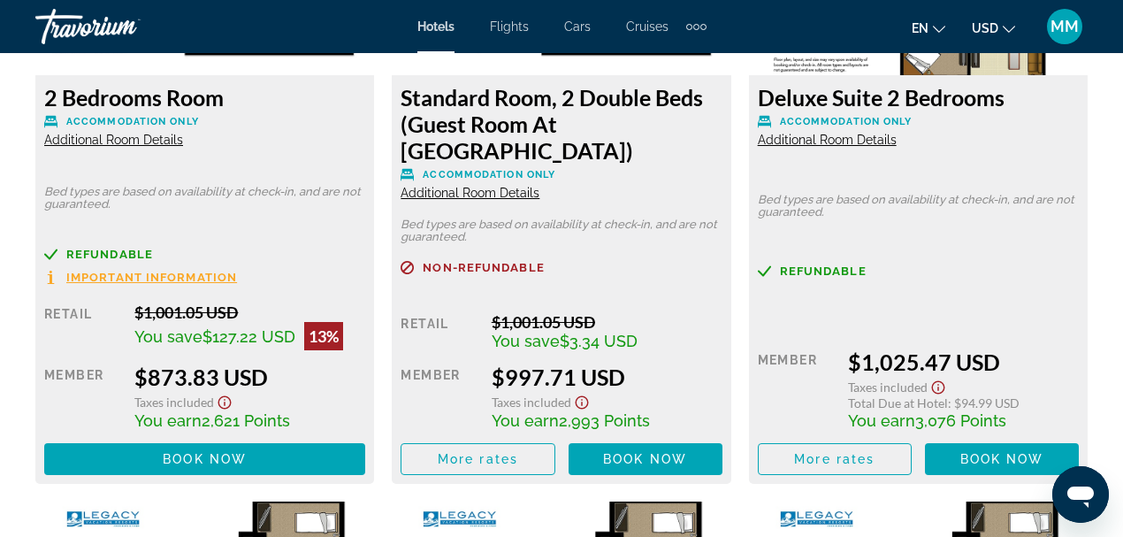
scroll to position [4819, 0]
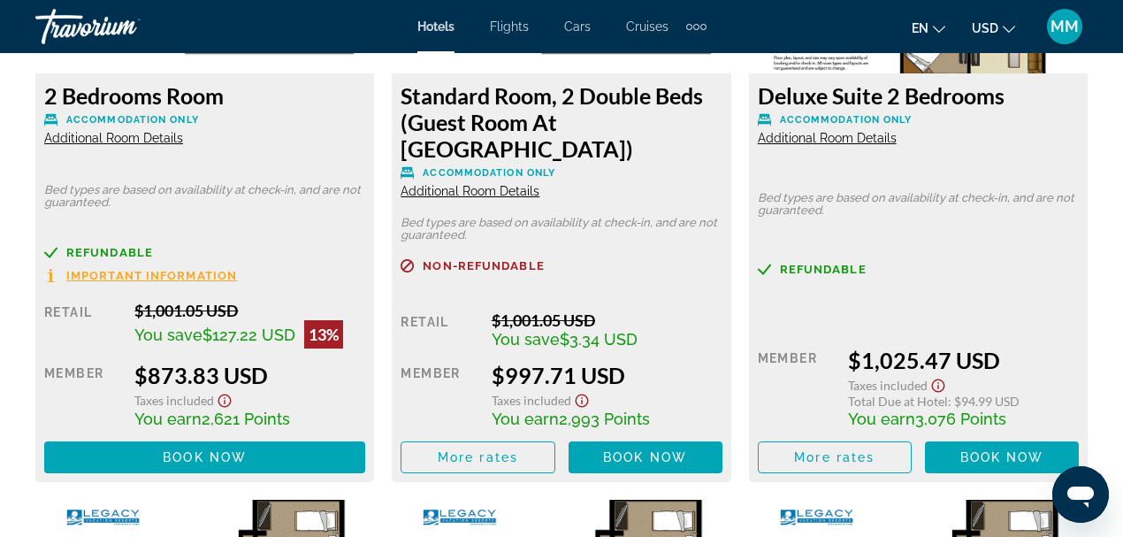
click at [982, 24] on span "USD" at bounding box center [985, 28] width 27 height 14
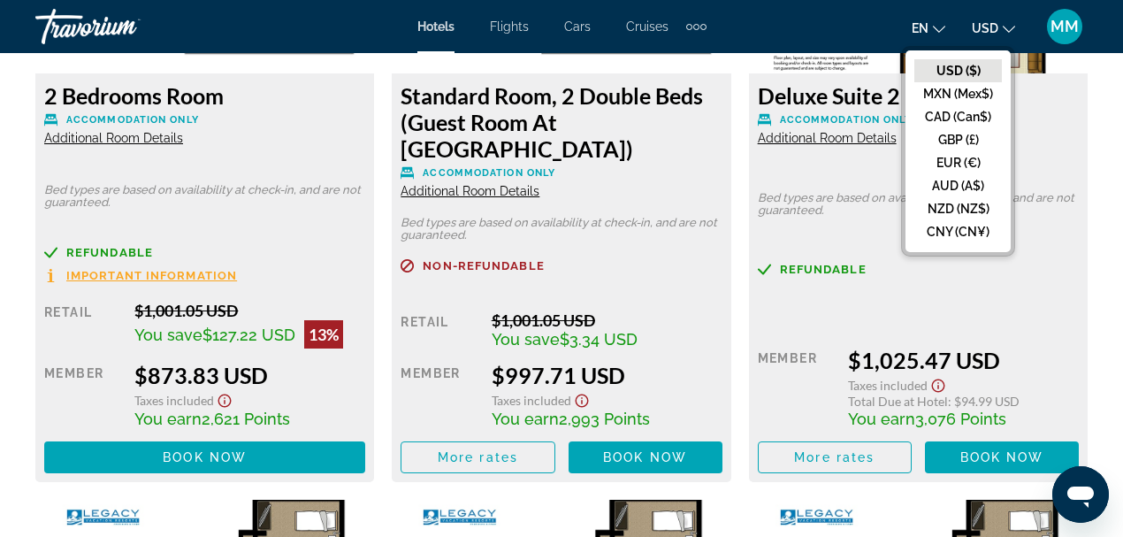
click at [934, 111] on button "CAD (Can$)" at bounding box center [958, 116] width 88 height 23
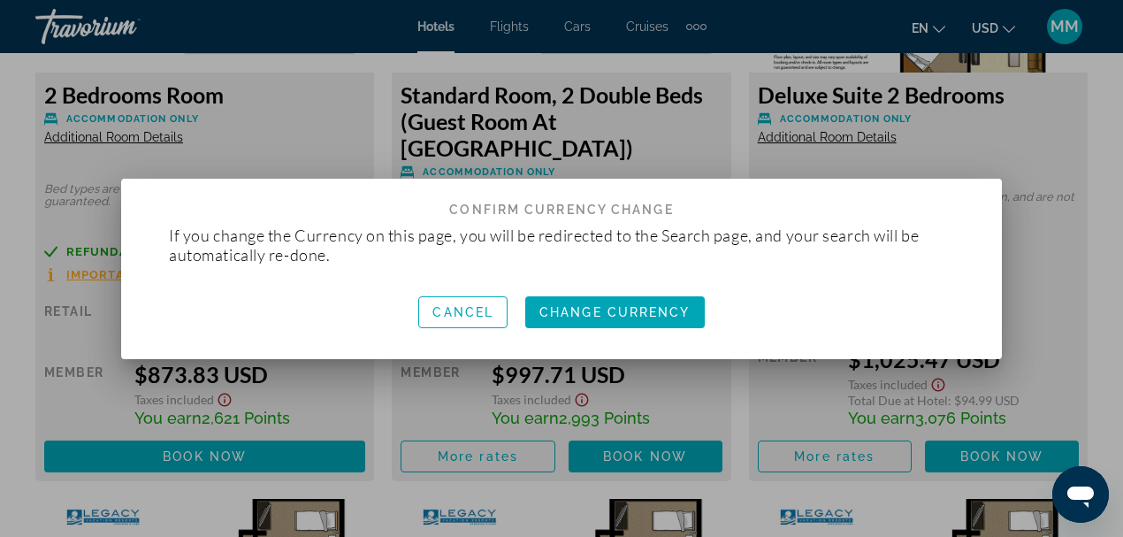
click at [615, 317] on span "Change Currency" at bounding box center [614, 312] width 151 height 14
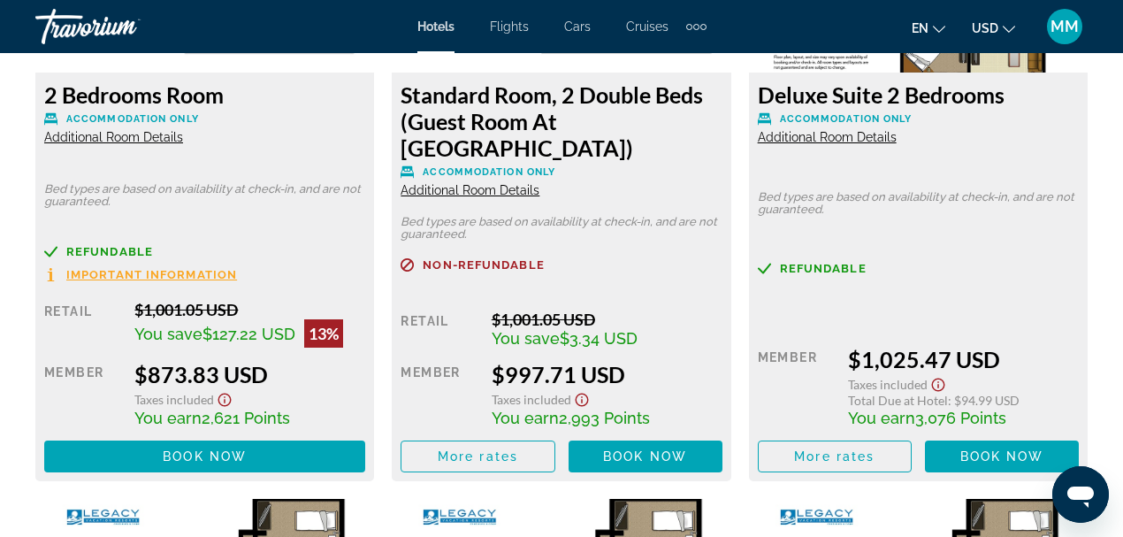
scroll to position [4819, 0]
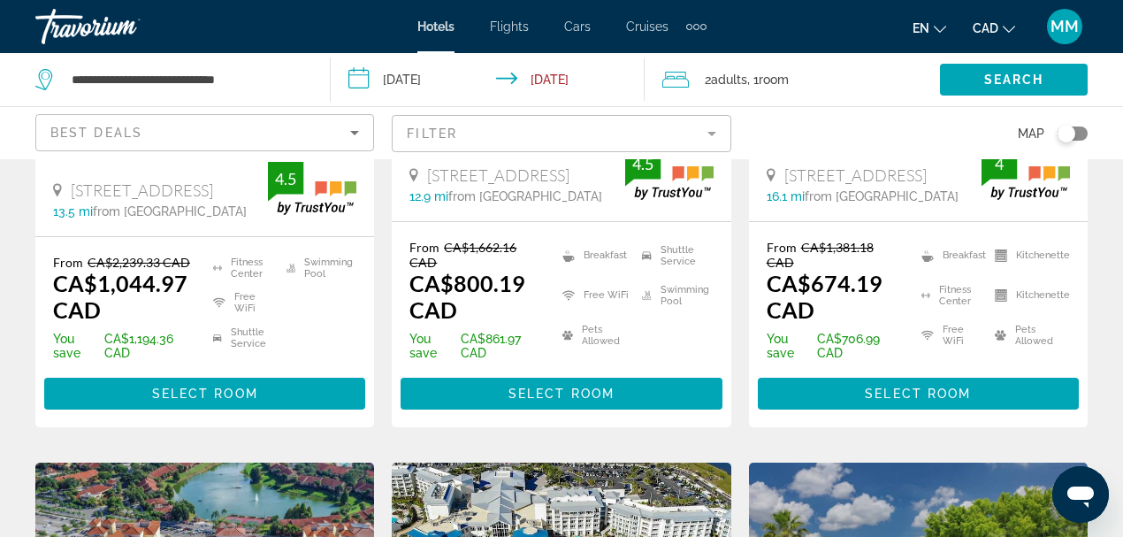
scroll to position [1945, 0]
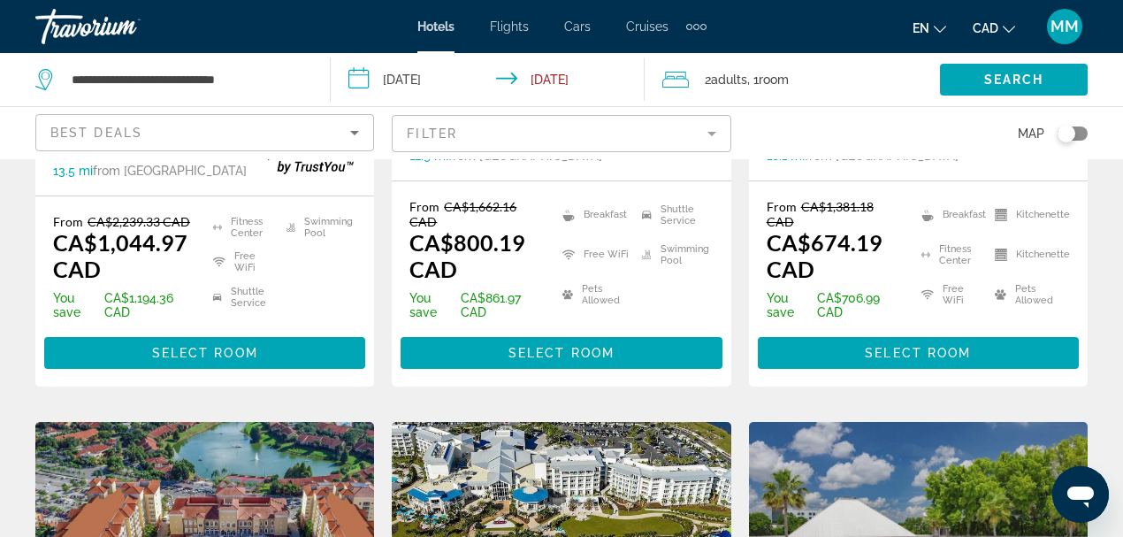
click at [923, 346] on span "Select Room" at bounding box center [918, 353] width 106 height 14
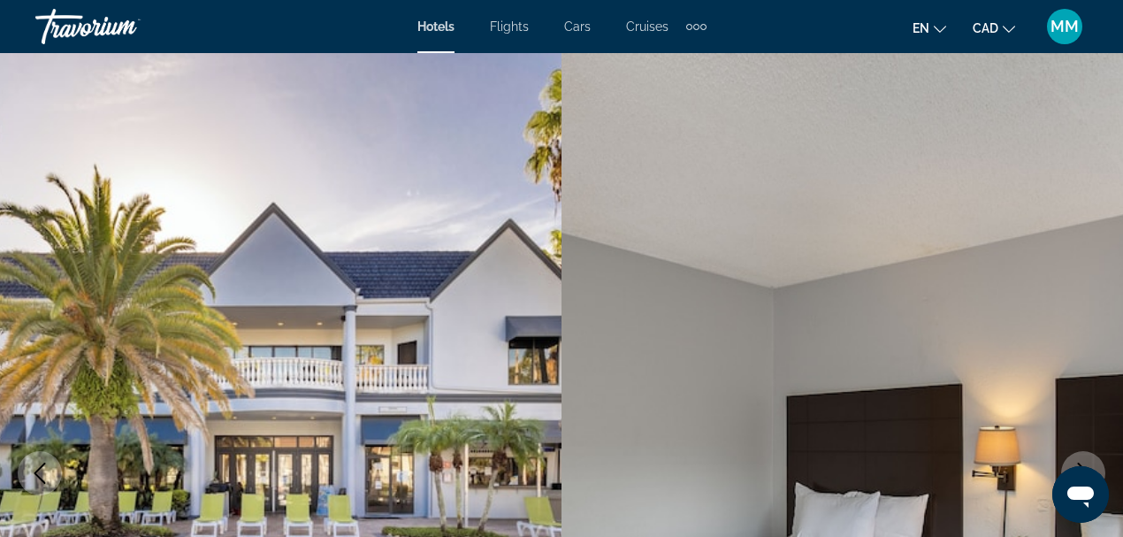
click at [443, 25] on span "Hotels" at bounding box center [435, 26] width 37 height 14
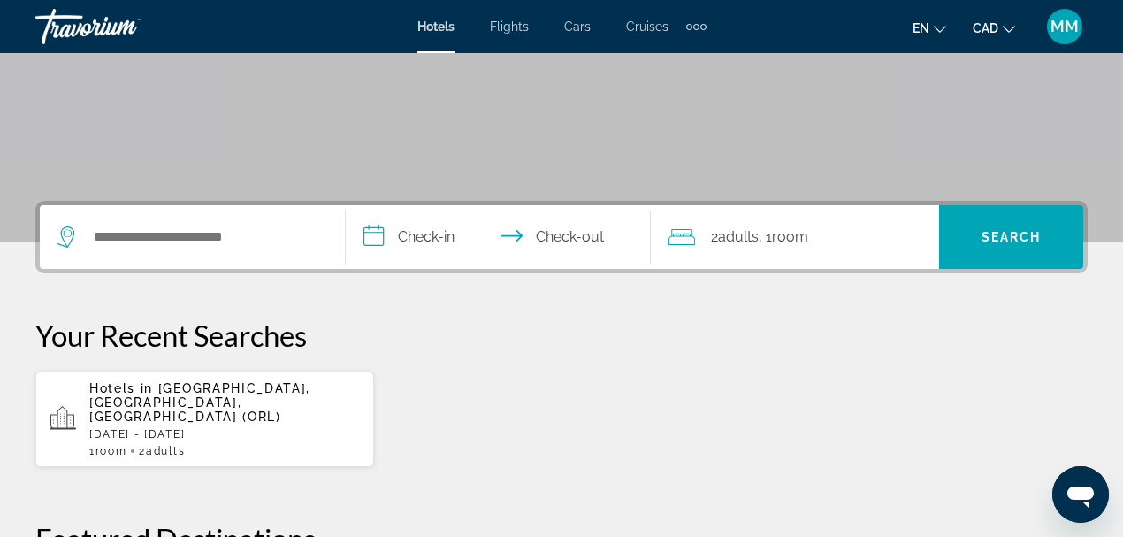
scroll to position [294, 0]
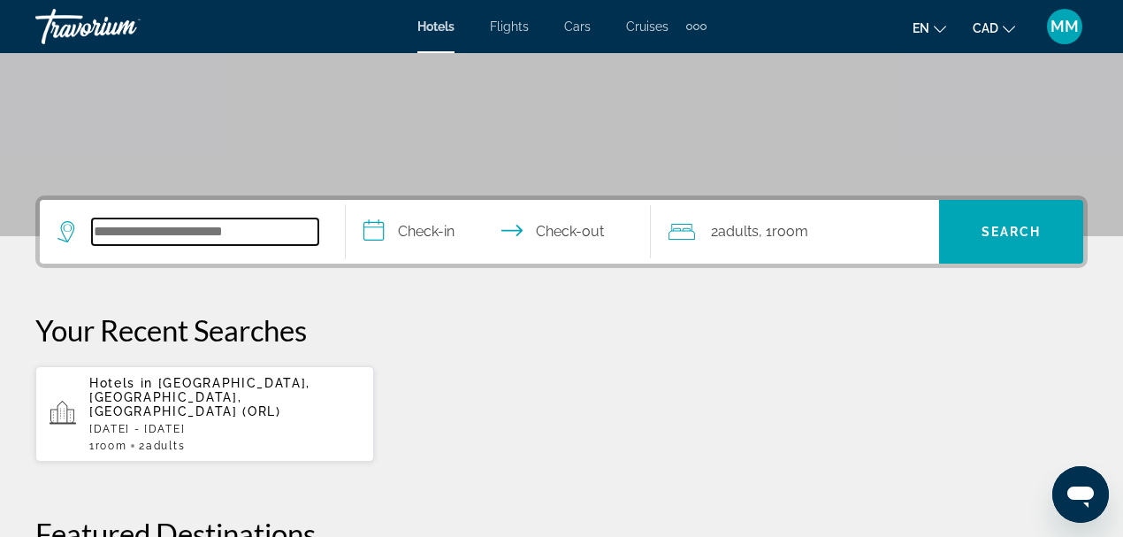
click at [138, 233] on input "Search widget" at bounding box center [205, 231] width 226 height 27
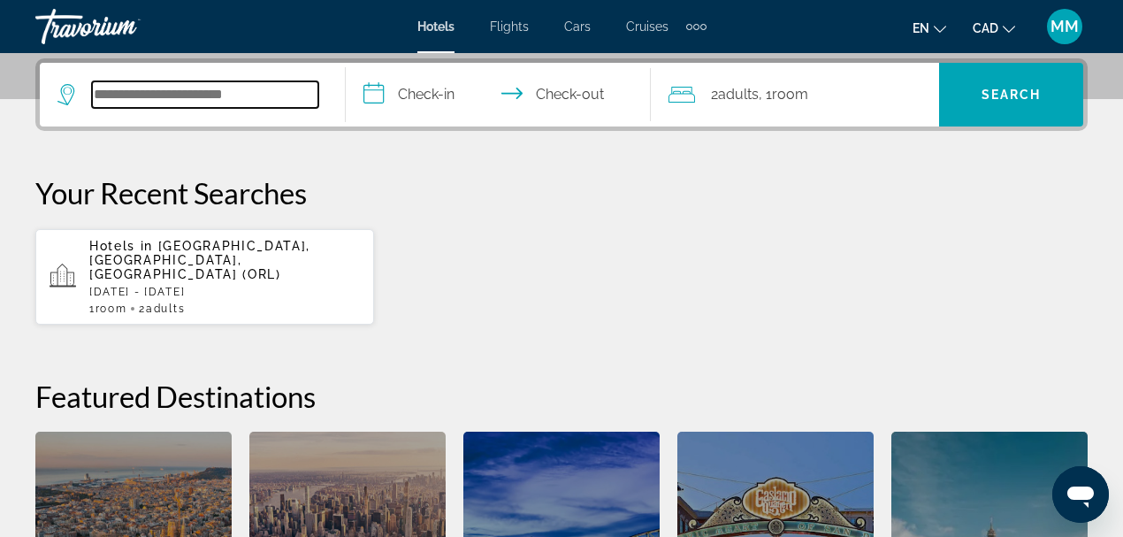
scroll to position [432, 0]
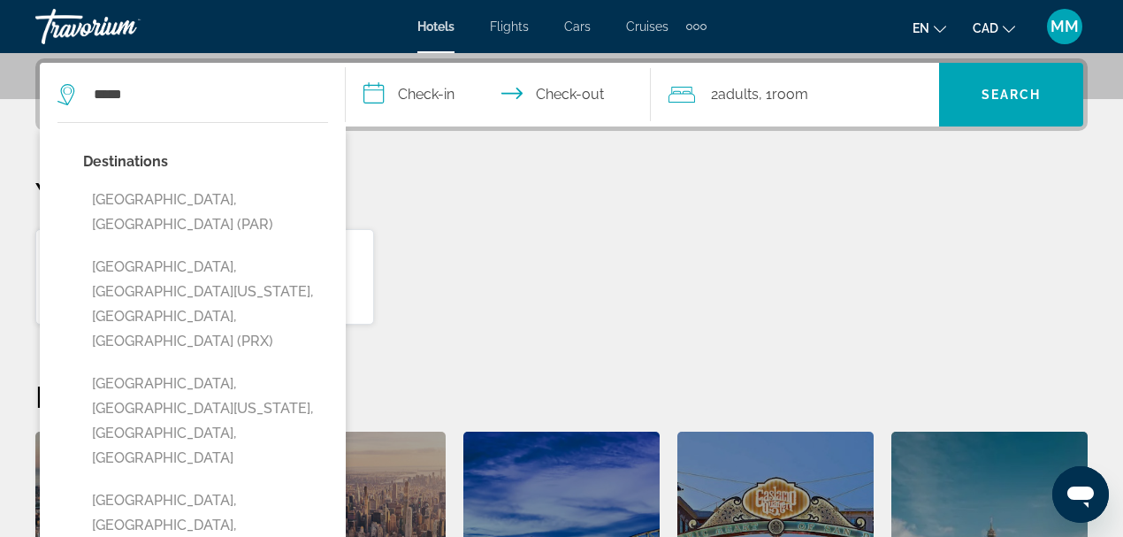
click at [147, 195] on button "[GEOGRAPHIC_DATA], [GEOGRAPHIC_DATA] (PAR)" at bounding box center [205, 212] width 245 height 58
type input "**********"
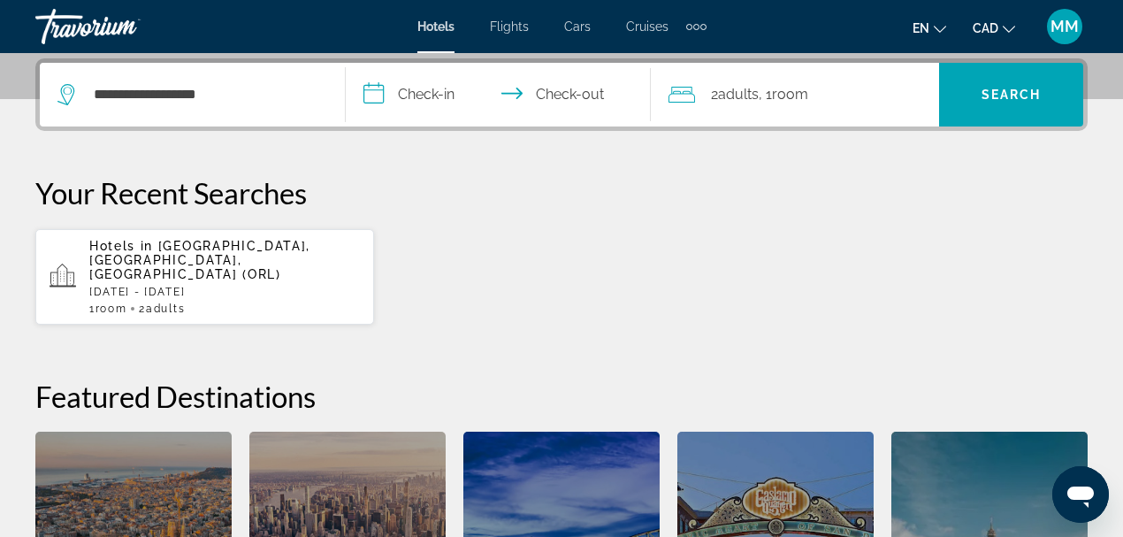
click at [439, 97] on input "**********" at bounding box center [502, 97] width 313 height 69
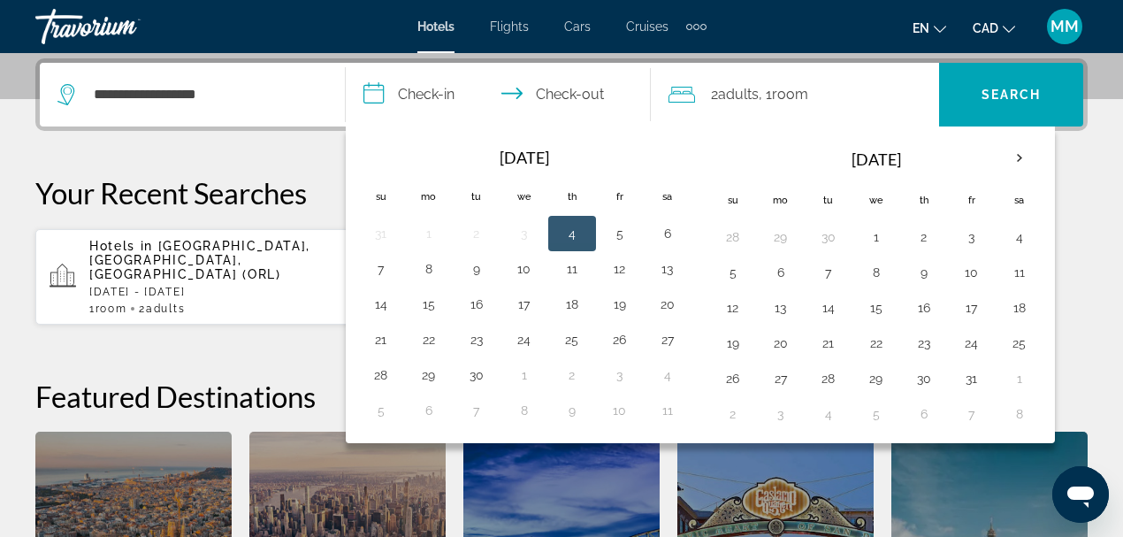
click at [1012, 156] on th "Next month" at bounding box center [1020, 158] width 48 height 39
click at [921, 371] on button "27" at bounding box center [924, 378] width 28 height 25
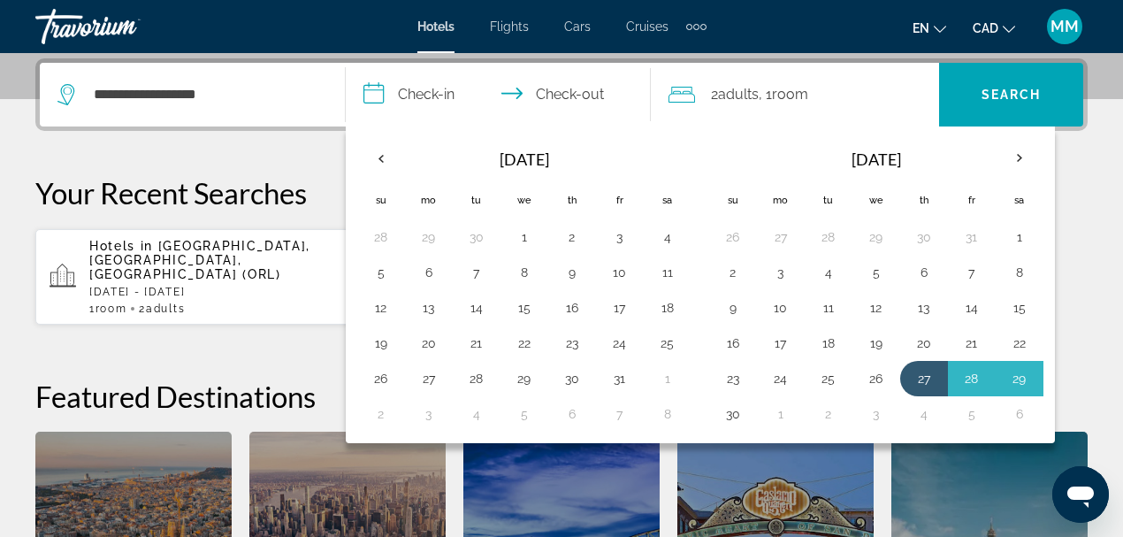
click at [733, 411] on button "30" at bounding box center [733, 413] width 28 height 25
type input "**********"
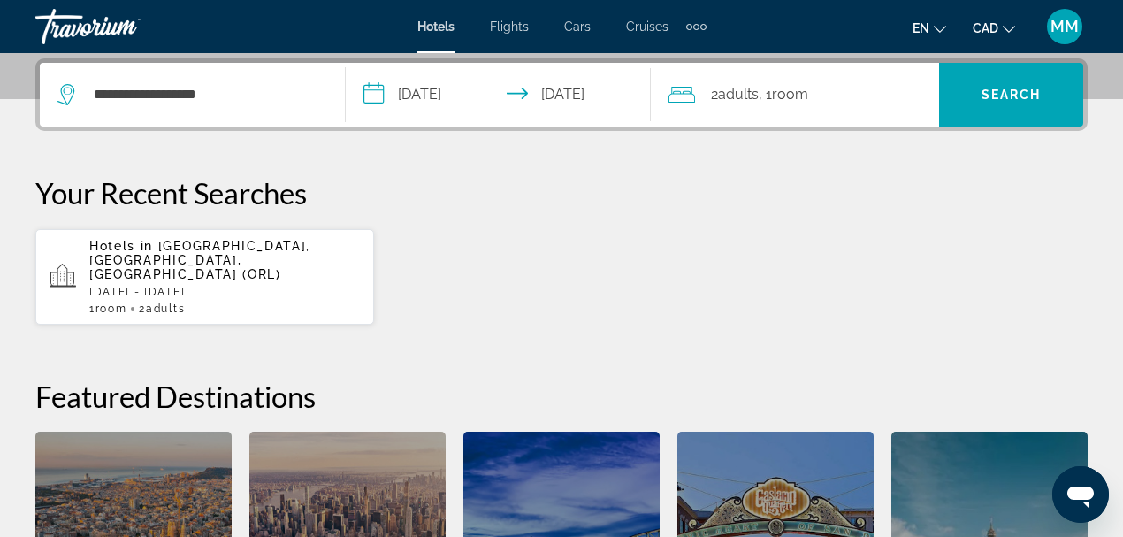
click at [1026, 94] on span "Search" at bounding box center [1012, 95] width 60 height 14
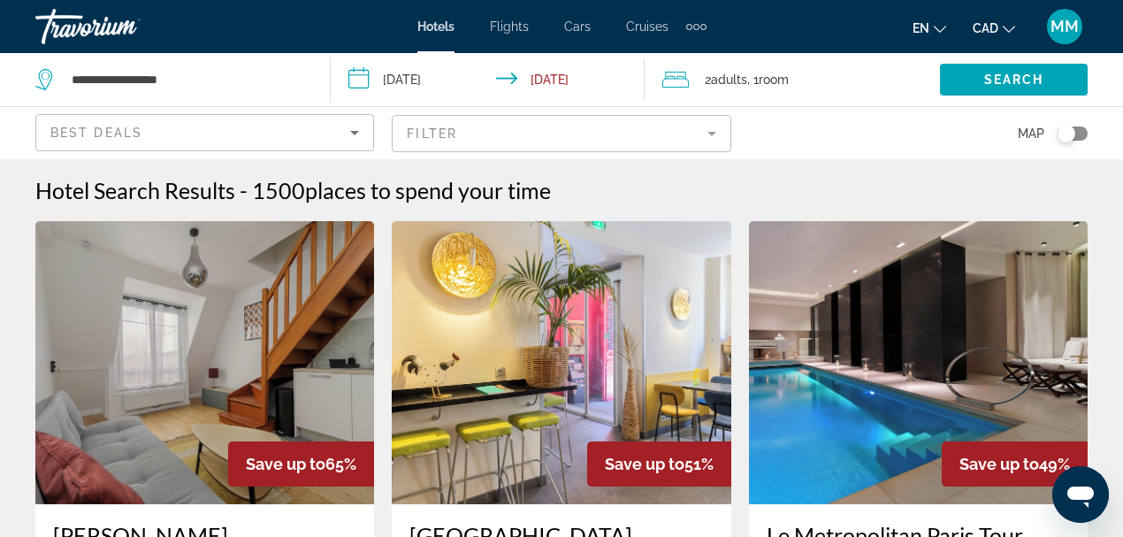
click at [134, 345] on img "Main content" at bounding box center [204, 362] width 339 height 283
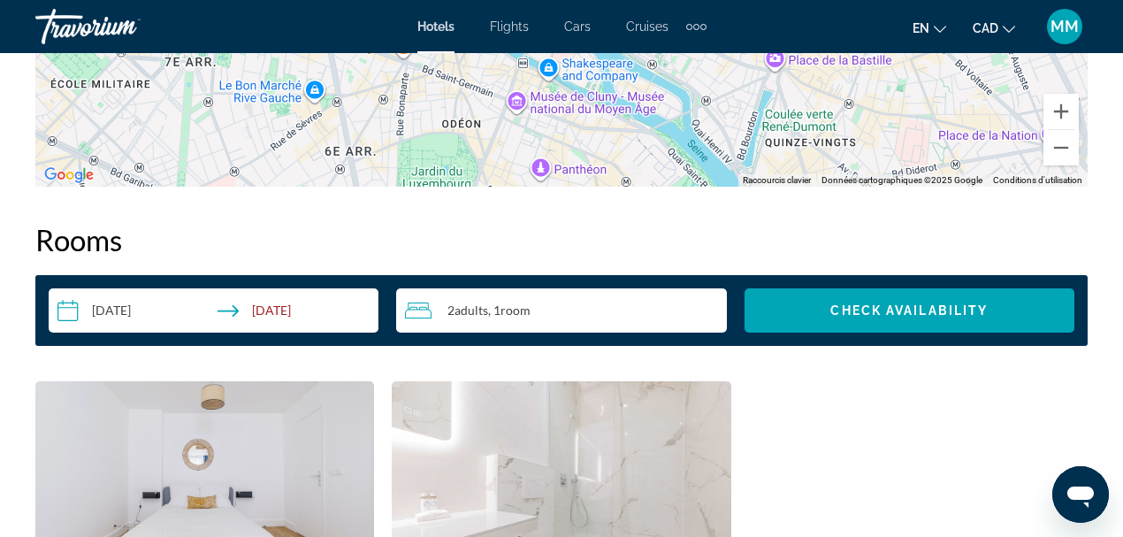
scroll to position [2274, 0]
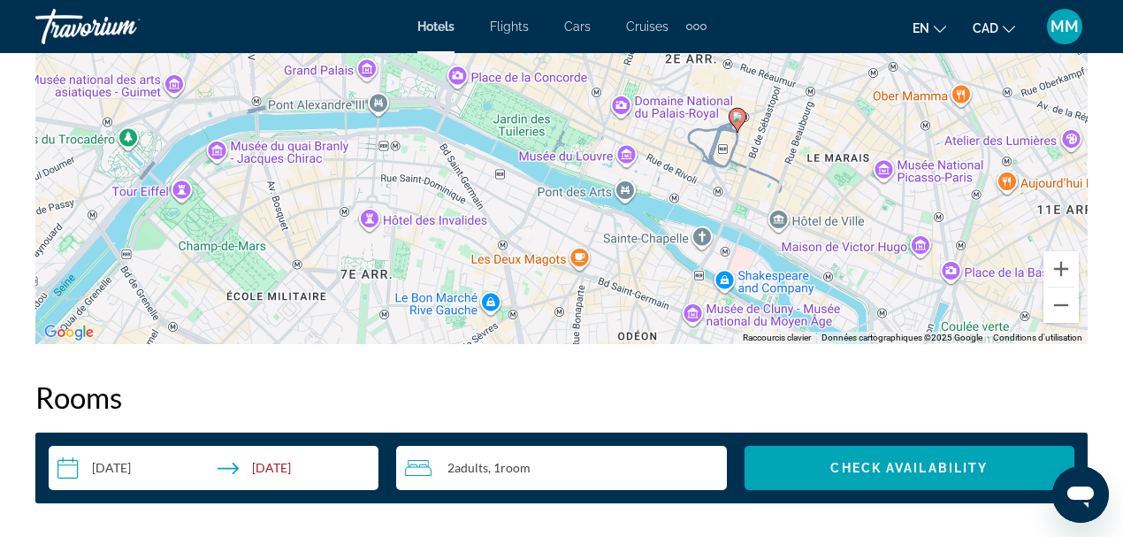
drag, startPoint x: 803, startPoint y: 161, endPoint x: 979, endPoint y: 218, distance: 184.8
click at [979, 218] on div "Pour activer le glissement avec le clavier, appuyez sur Alt+Entrée. Une fois ce…" at bounding box center [561, 78] width 1052 height 531
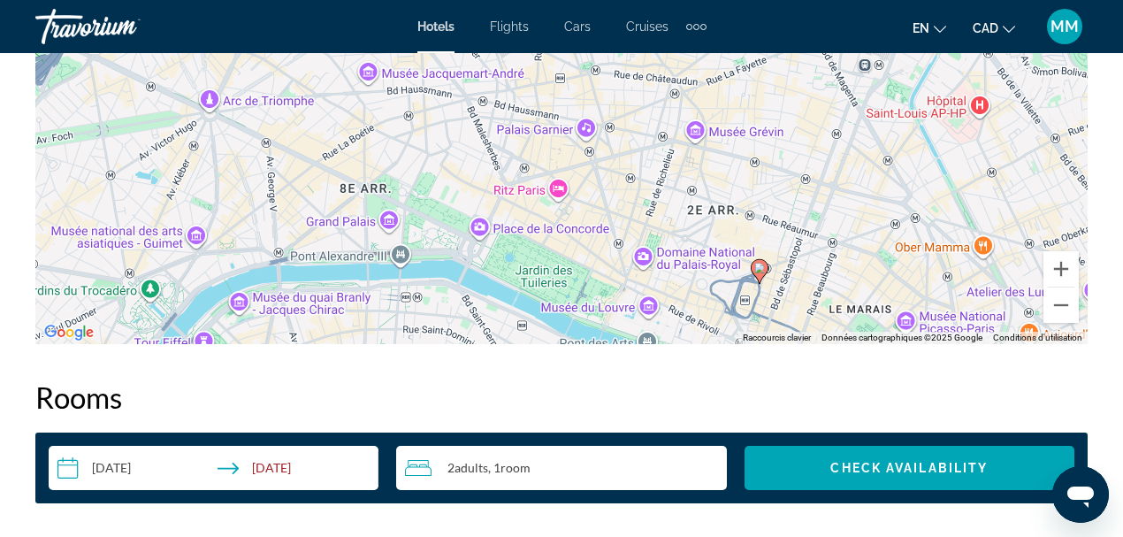
drag, startPoint x: 545, startPoint y: 103, endPoint x: 569, endPoint y: 256, distance: 154.8
click at [569, 256] on div "Pour activer le glissement avec le clavier, appuyez sur Alt+Entrée. Une fois ce…" at bounding box center [561, 78] width 1052 height 531
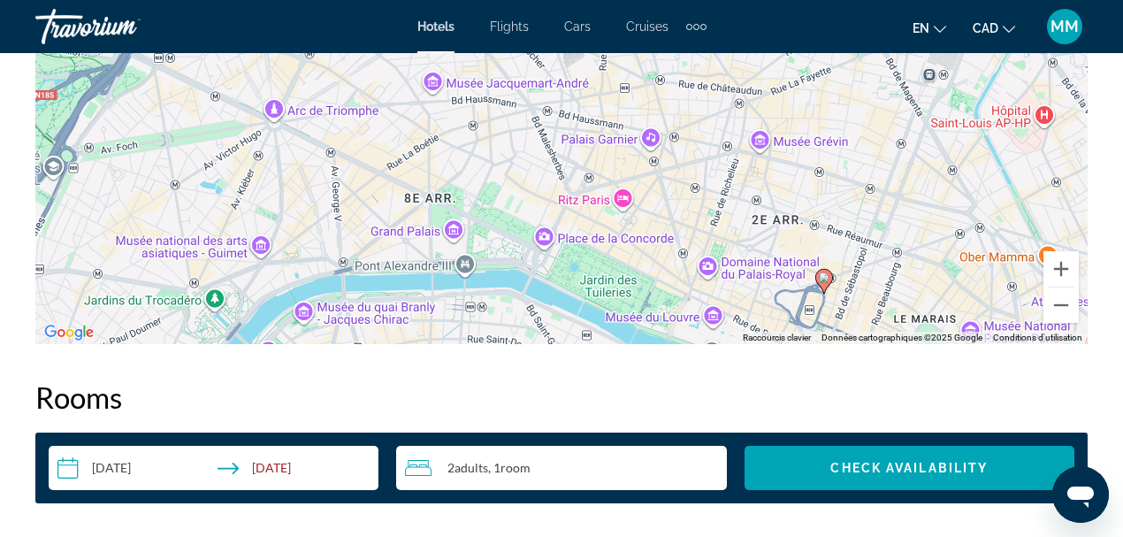
drag, startPoint x: 545, startPoint y: 92, endPoint x: 612, endPoint y: 105, distance: 68.5
click at [612, 105] on div "Pour activer le glissement avec le clavier, appuyez sur Alt+Entrée. Une fois ce…" at bounding box center [561, 78] width 1052 height 531
click at [270, 103] on div "Pour activer le glissement avec le clavier, appuyez sur Alt+Entrée. Une fois ce…" at bounding box center [561, 78] width 1052 height 531
click at [271, 103] on div "Pour activer le glissement avec le clavier, appuyez sur Alt+Entrée. Une fois ce…" at bounding box center [561, 78] width 1052 height 531
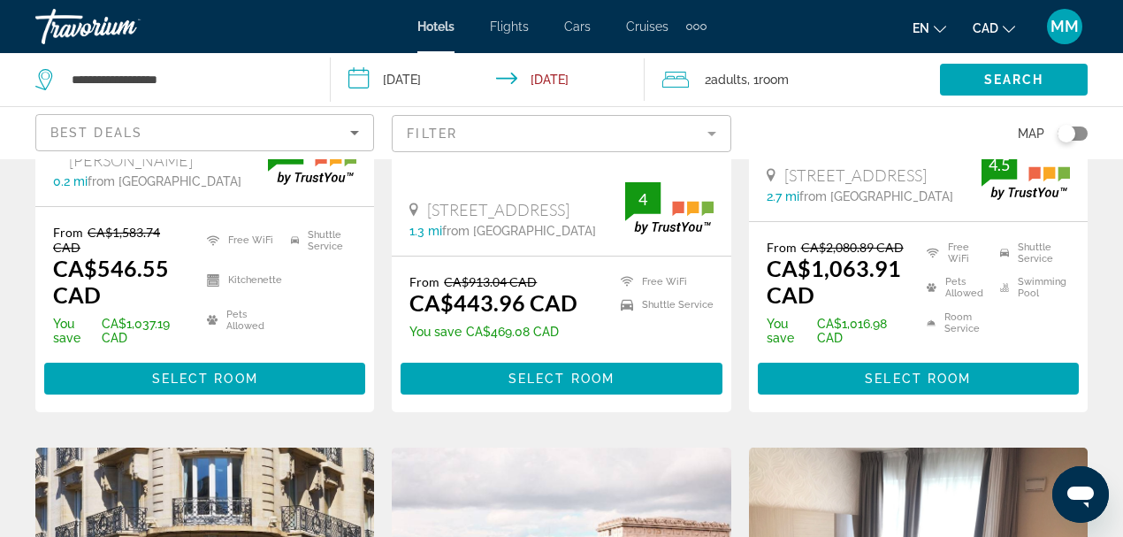
scroll to position [471, 0]
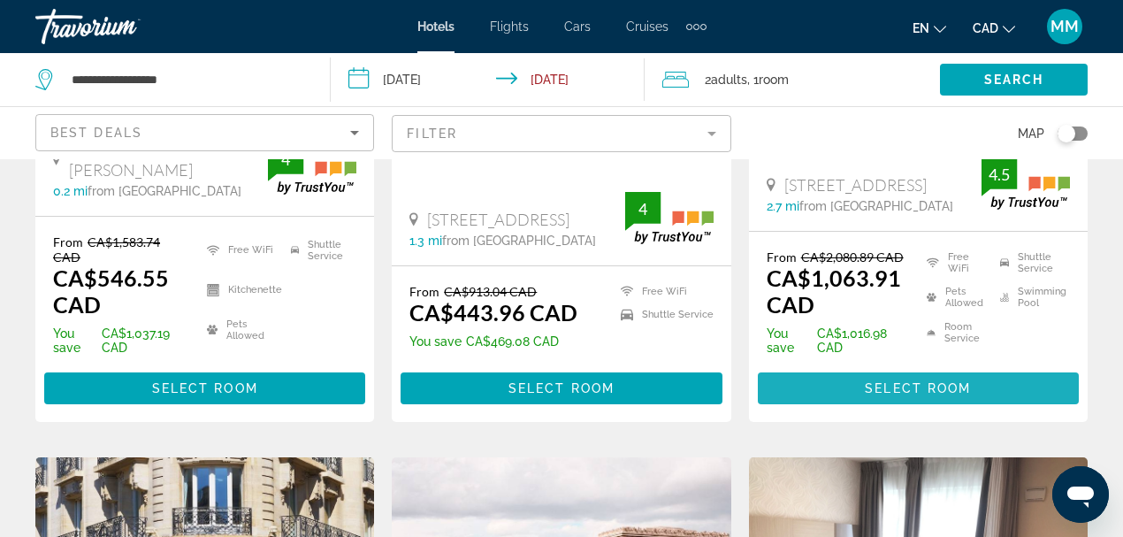
click at [904, 367] on span "Main content" at bounding box center [918, 388] width 321 height 42
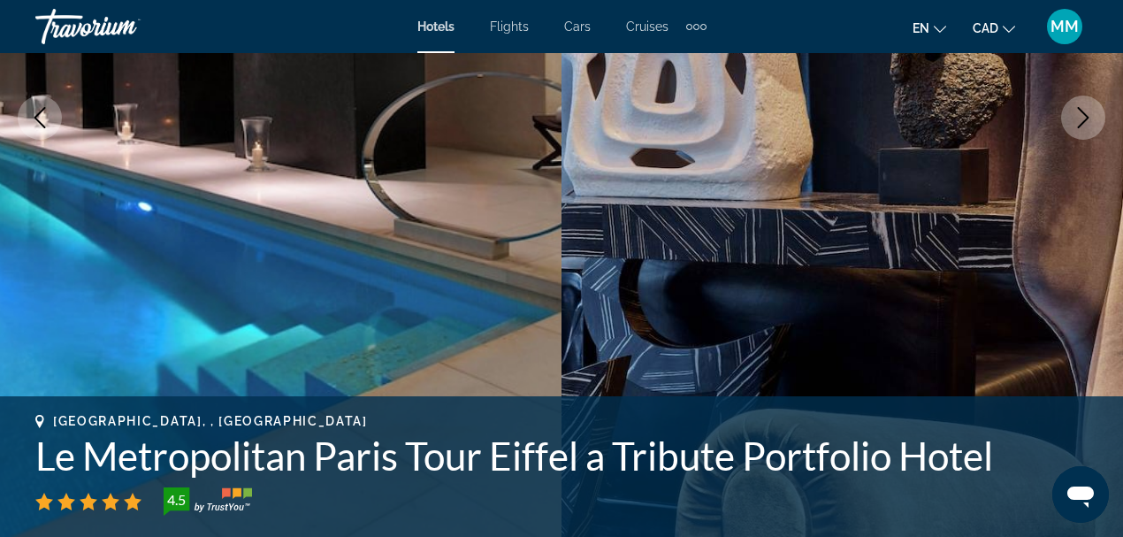
scroll to position [354, 0]
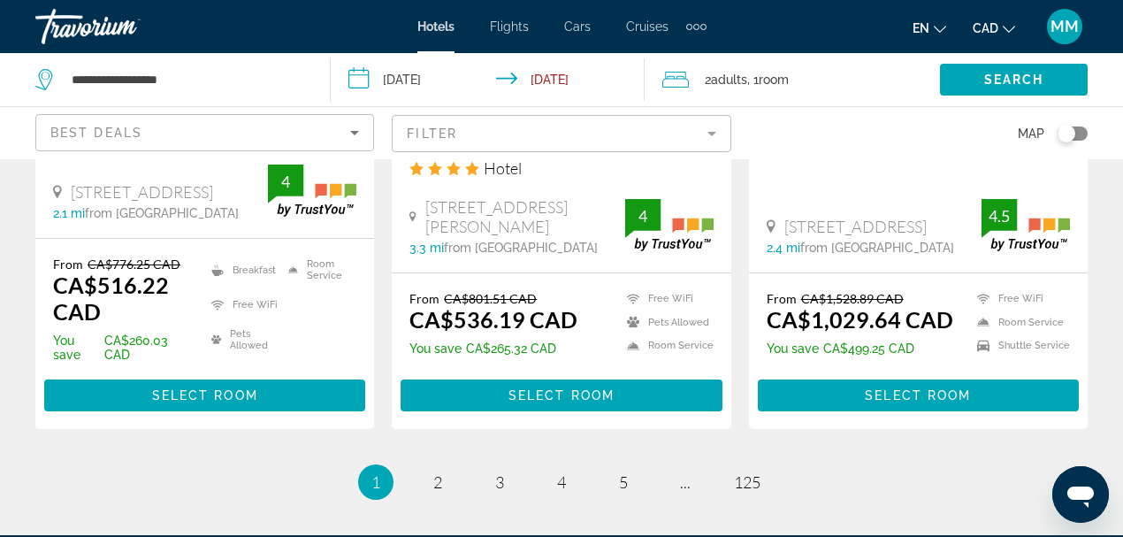
scroll to position [2701, 0]
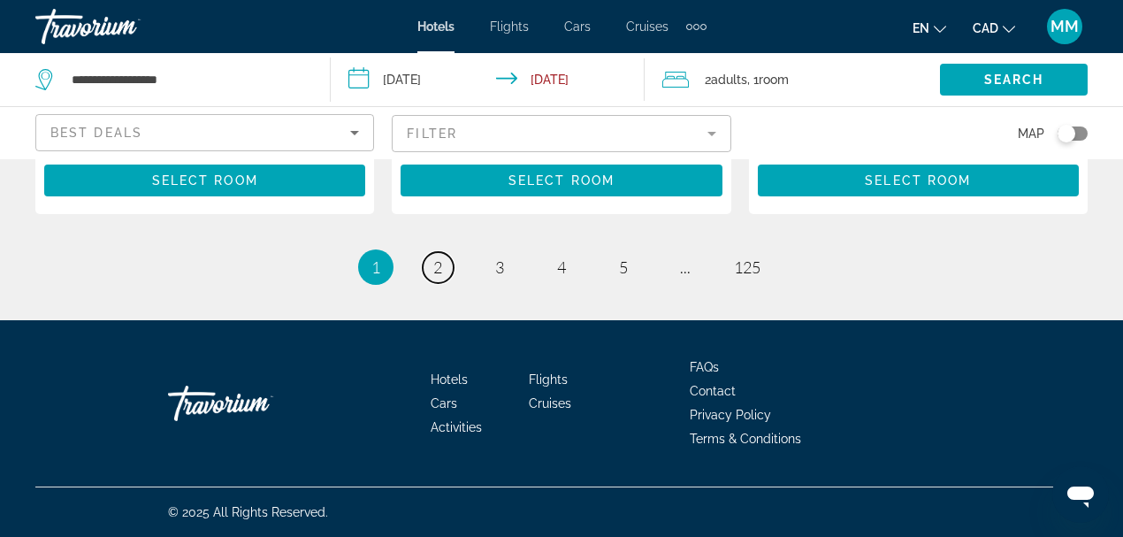
click at [436, 264] on span "2" at bounding box center [437, 266] width 9 height 19
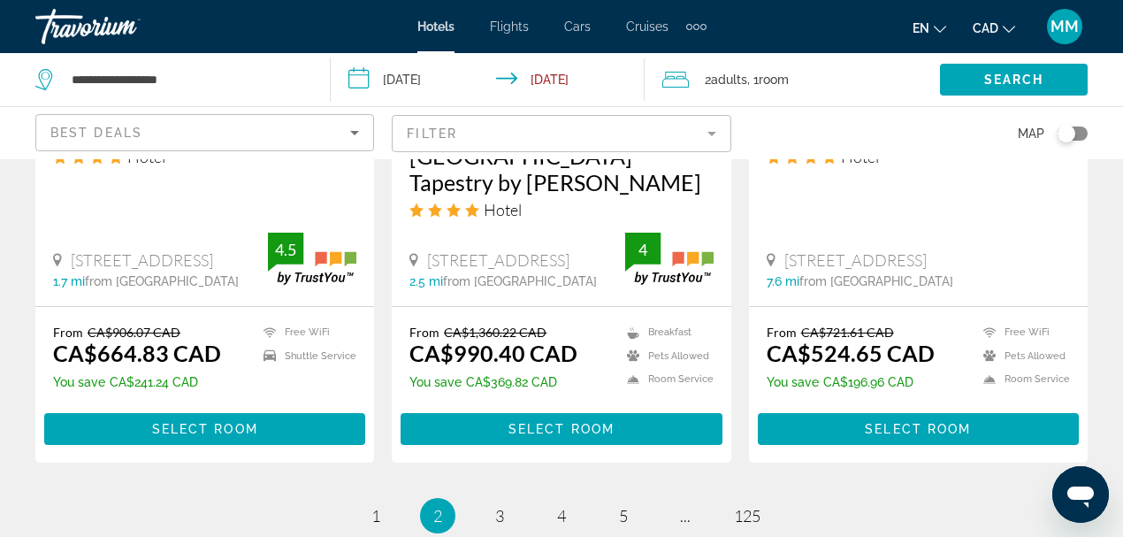
scroll to position [2476, 0]
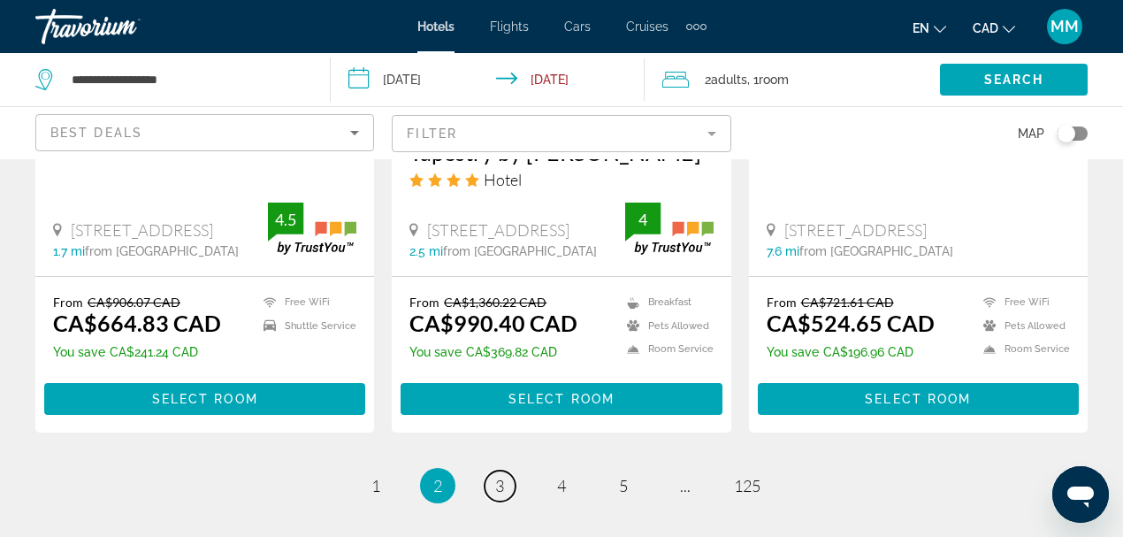
click at [507, 470] on link "page 3" at bounding box center [500, 485] width 31 height 31
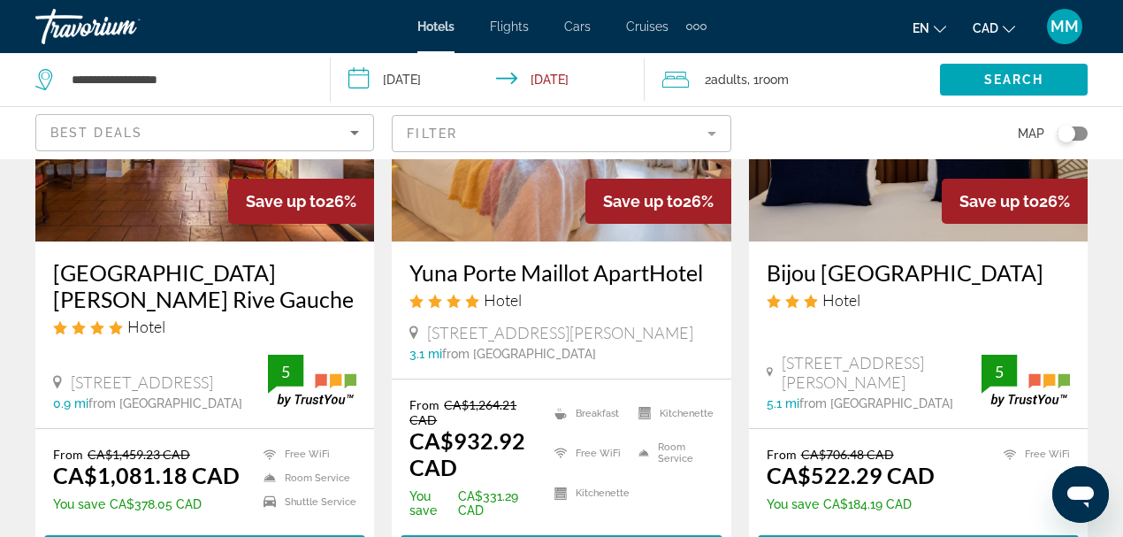
scroll to position [1002, 0]
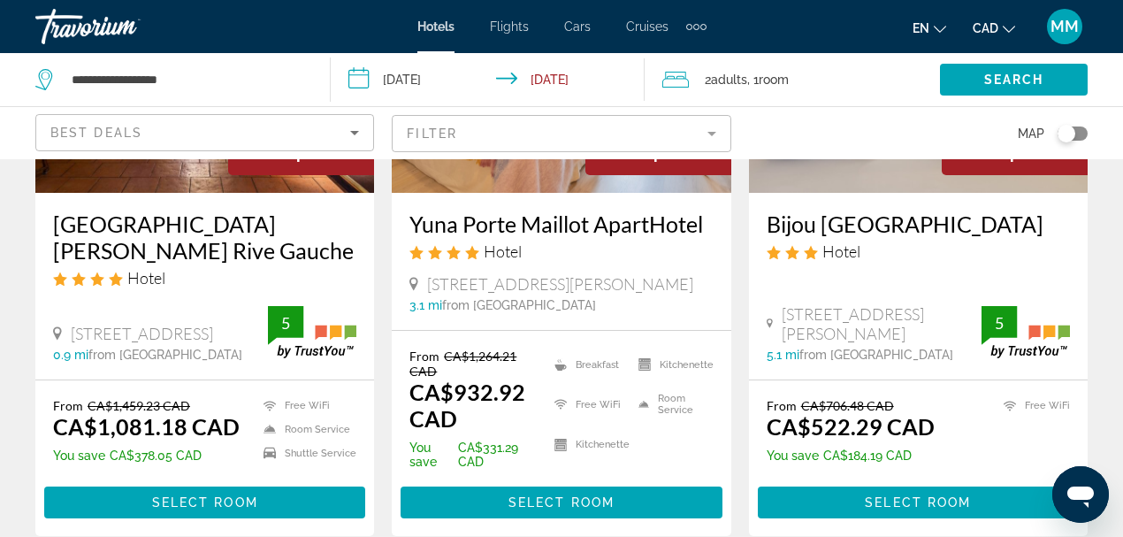
click at [545, 233] on h3 "Yuna Porte Maillot ApartHotel" at bounding box center [560, 223] width 303 height 27
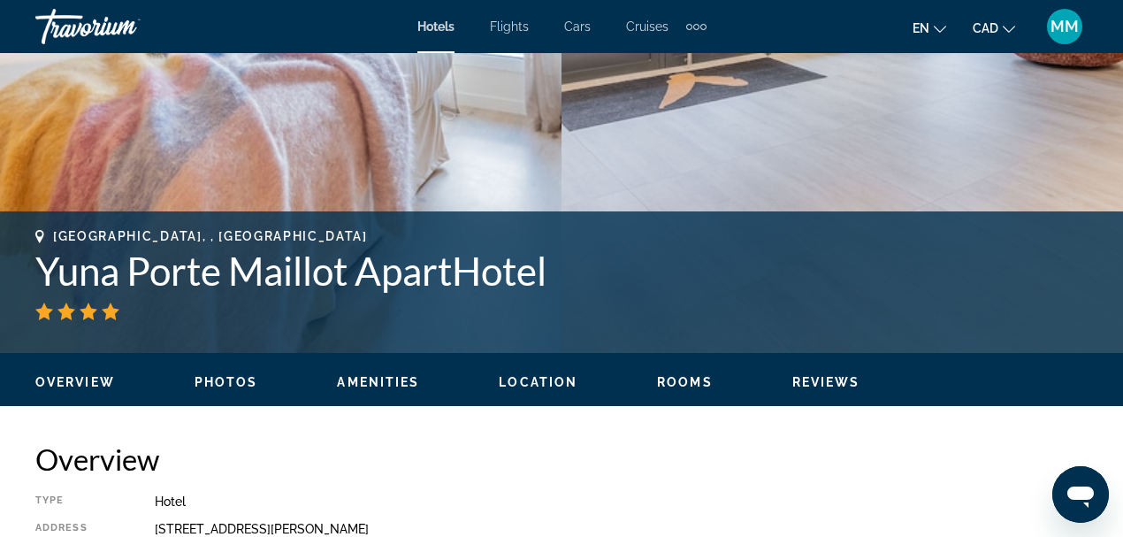
scroll to position [531, 0]
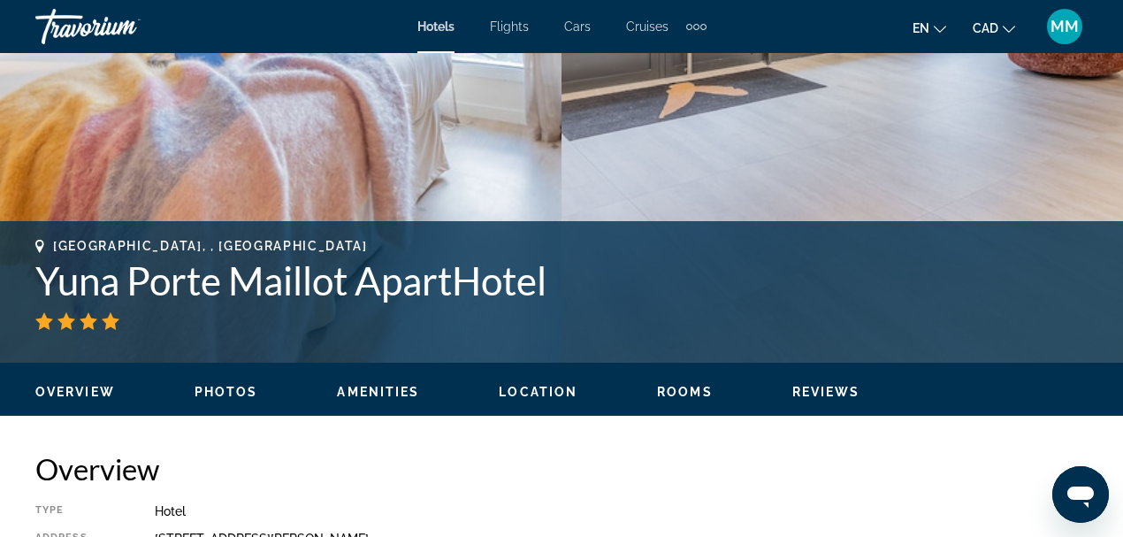
click at [233, 385] on span "Photos" at bounding box center [227, 392] width 64 height 14
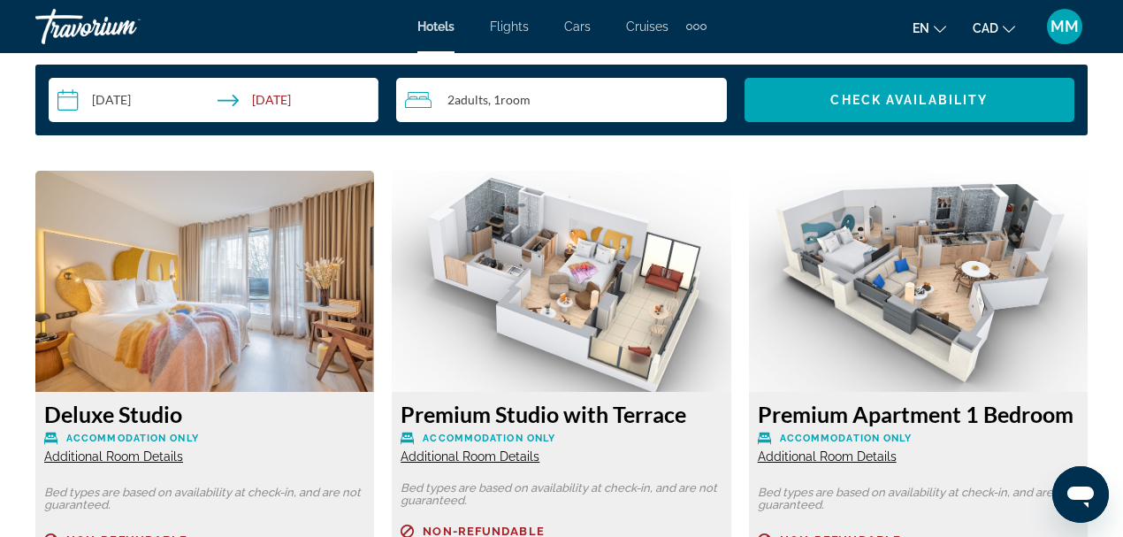
scroll to position [2824, 0]
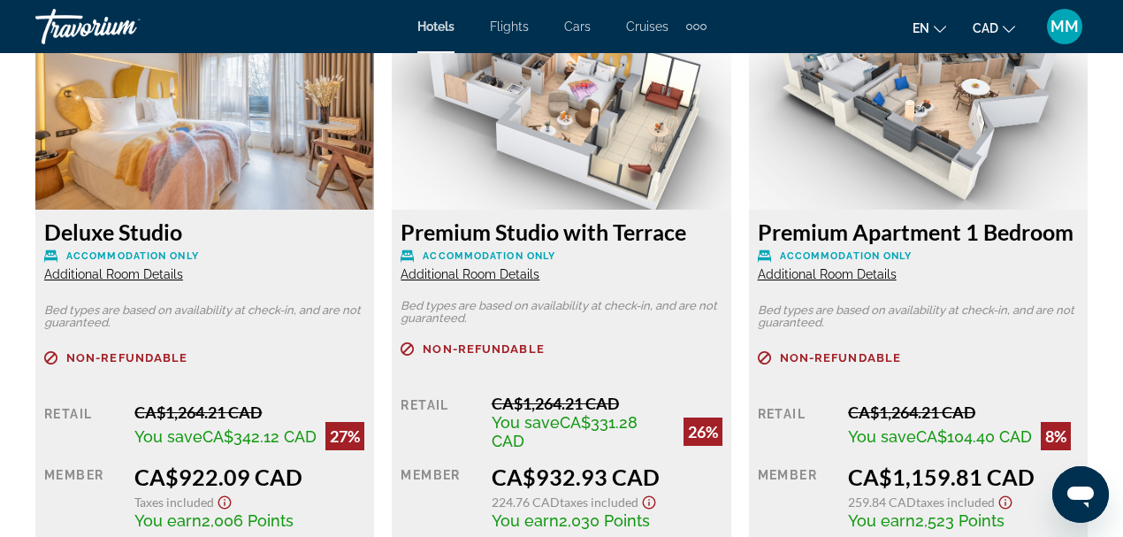
click at [122, 273] on span "Additional Room Details" at bounding box center [113, 274] width 139 height 14
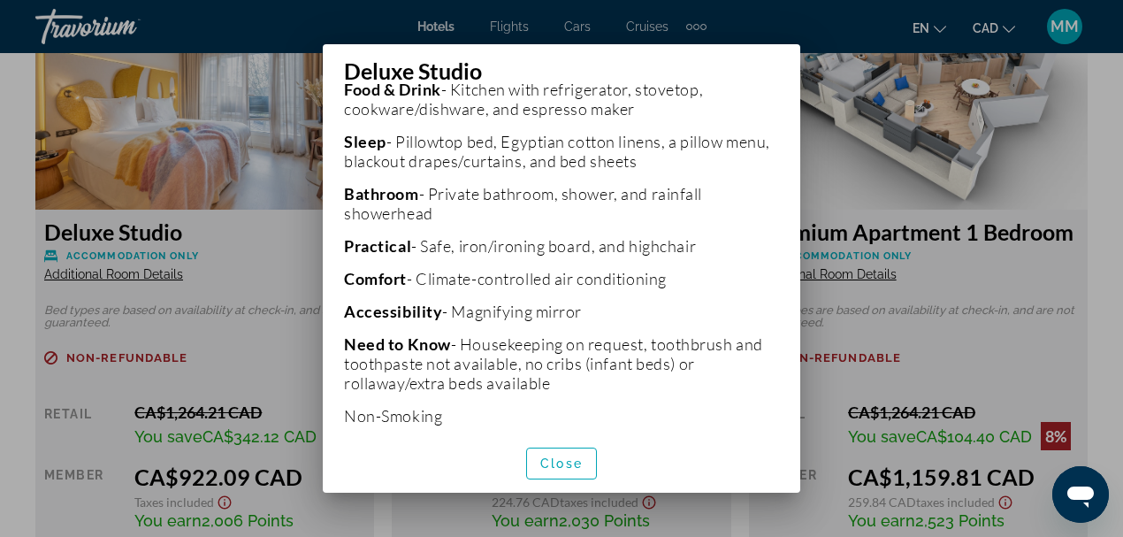
scroll to position [557, 0]
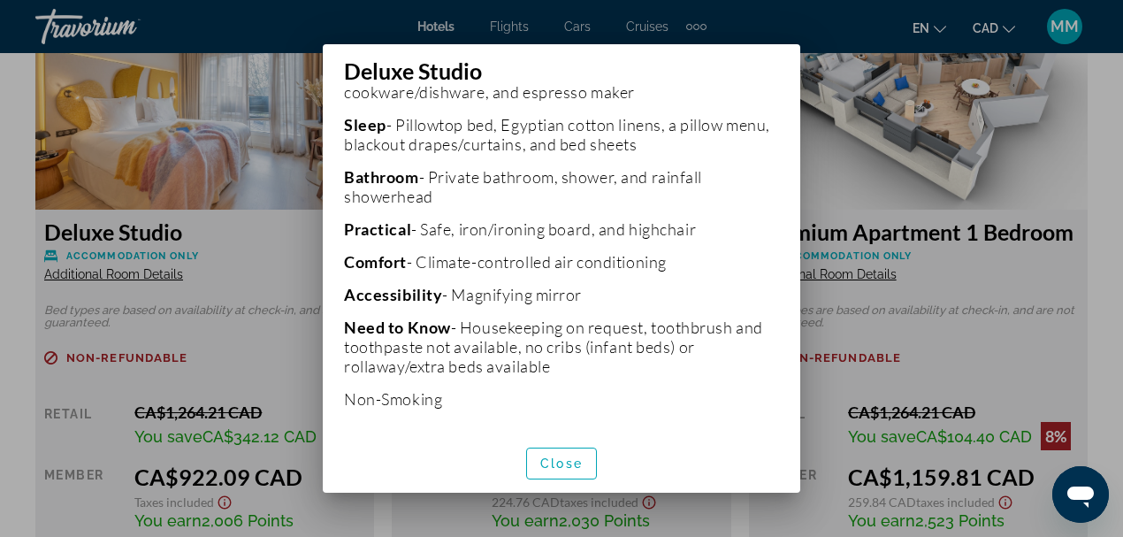
click at [555, 455] on span "button" at bounding box center [561, 463] width 69 height 42
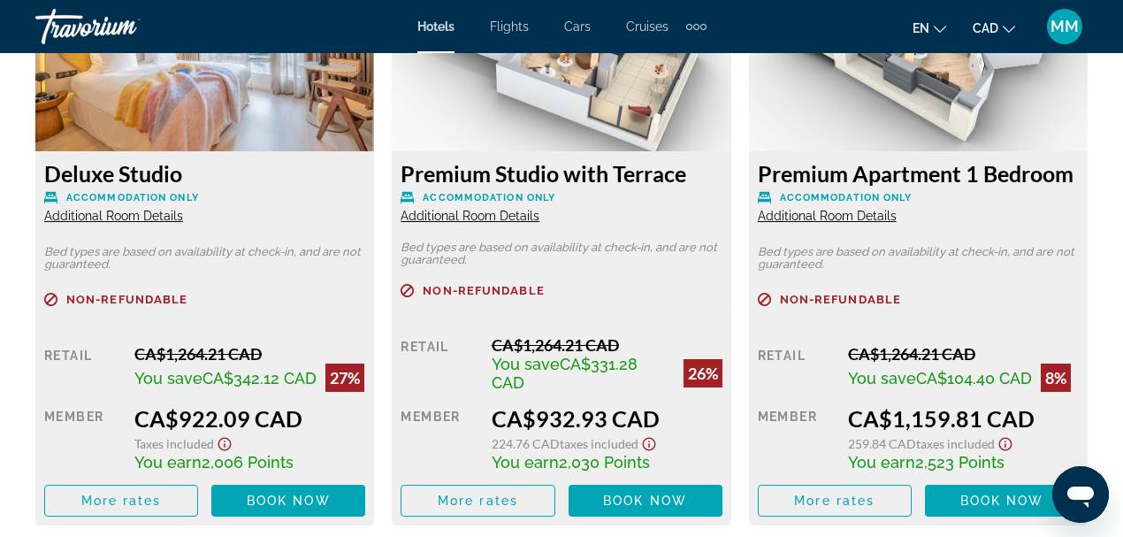
scroll to position [2706, 0]
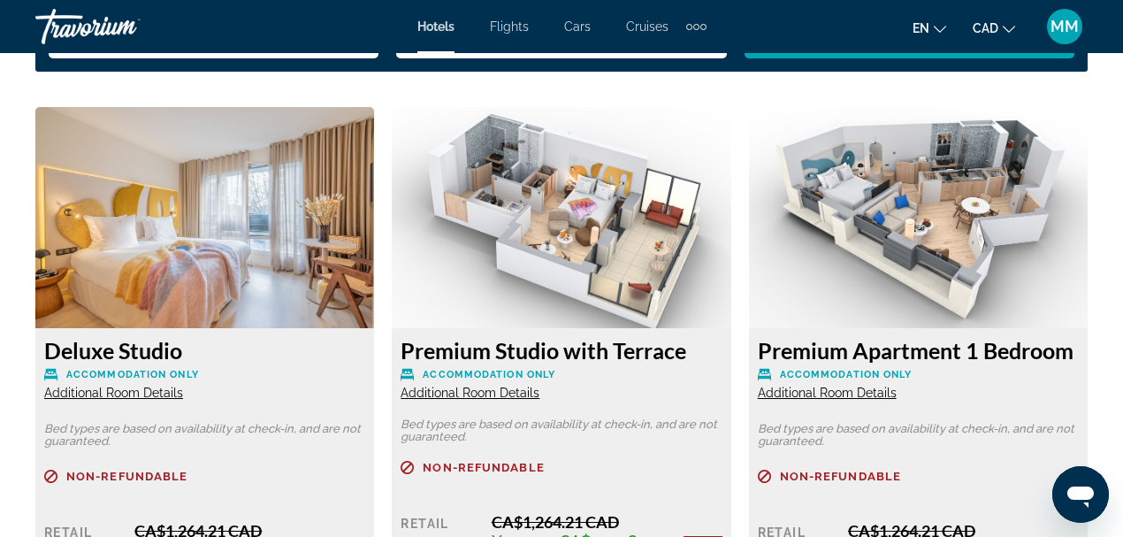
click at [178, 173] on img "Main content" at bounding box center [204, 217] width 339 height 221
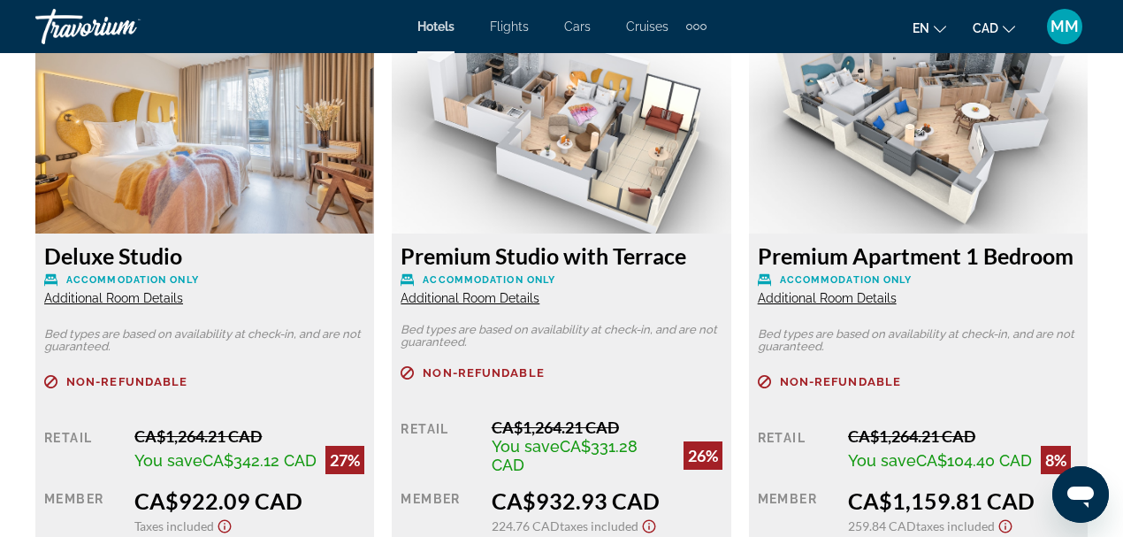
scroll to position [2883, 0]
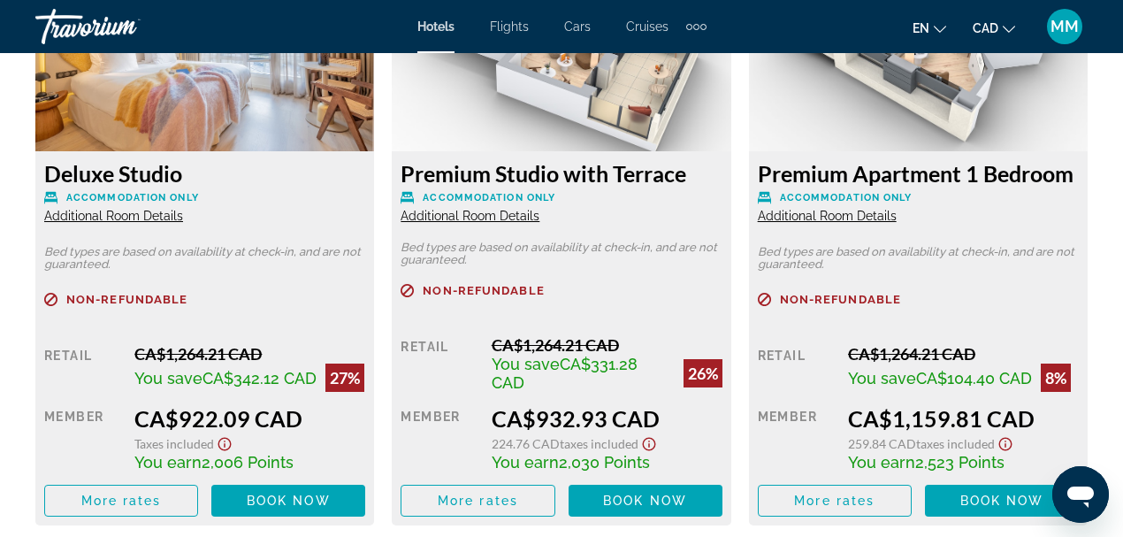
click at [128, 497] on span "More rates" at bounding box center [121, 500] width 80 height 14
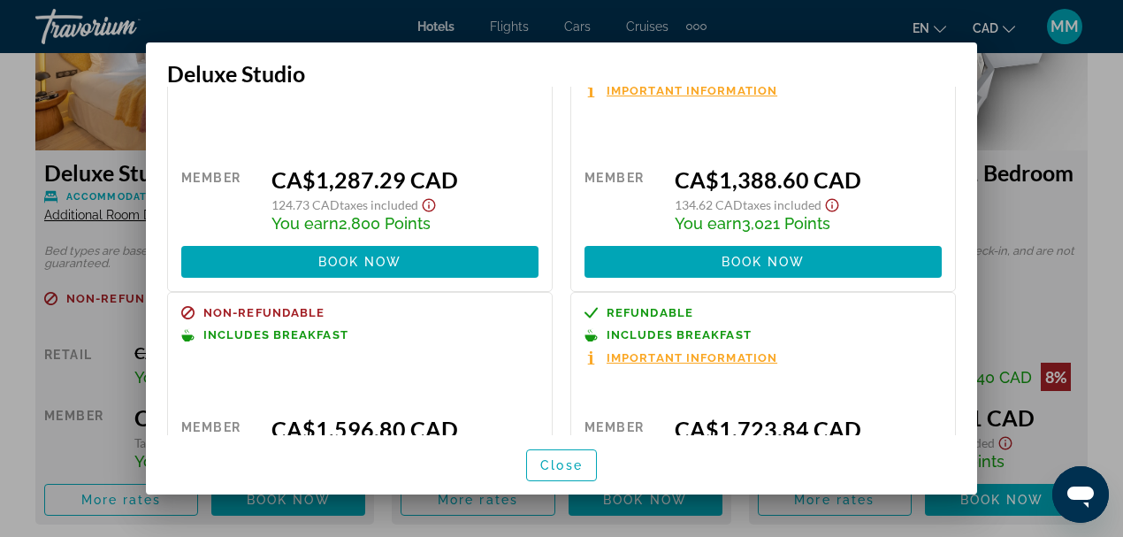
scroll to position [497, 0]
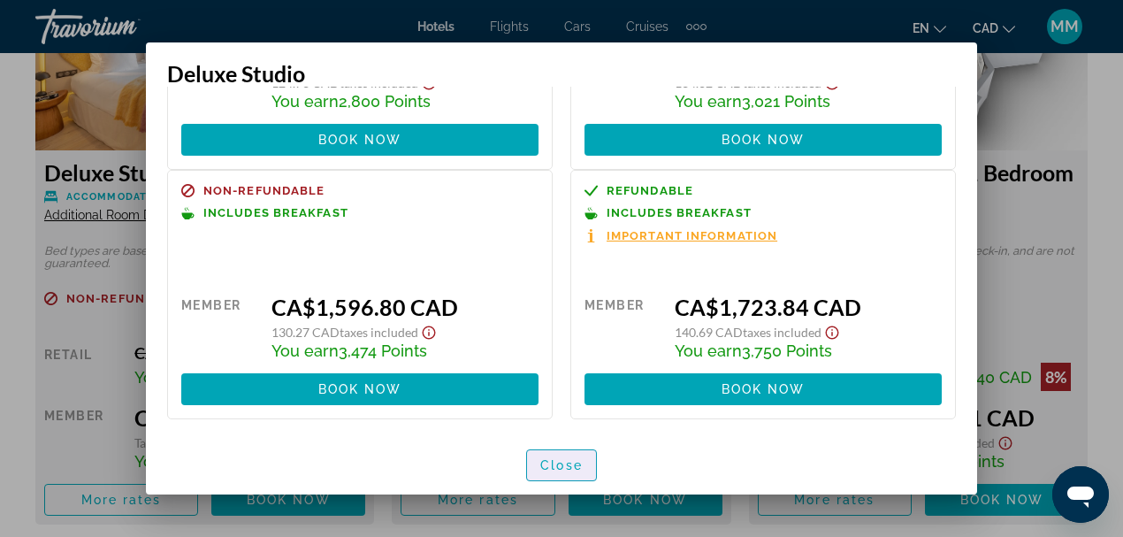
click at [571, 463] on span "Close" at bounding box center [561, 465] width 42 height 14
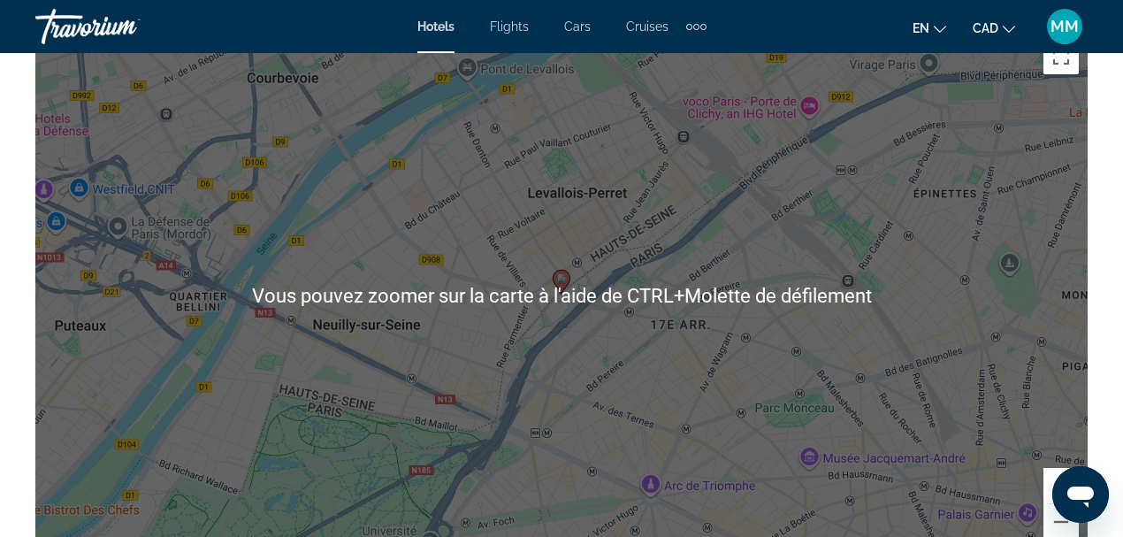
scroll to position [1763, 0]
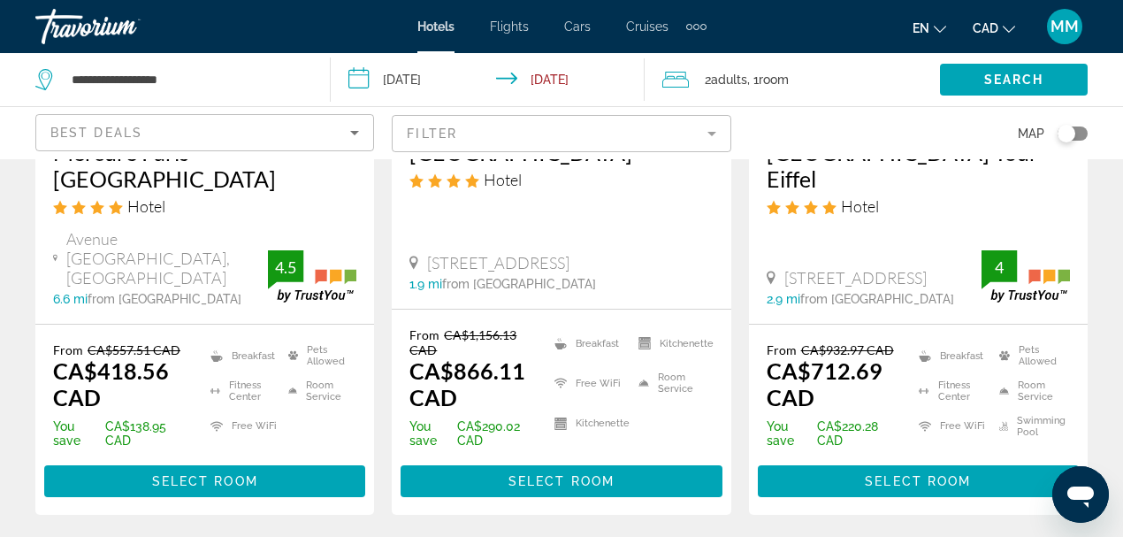
scroll to position [2476, 0]
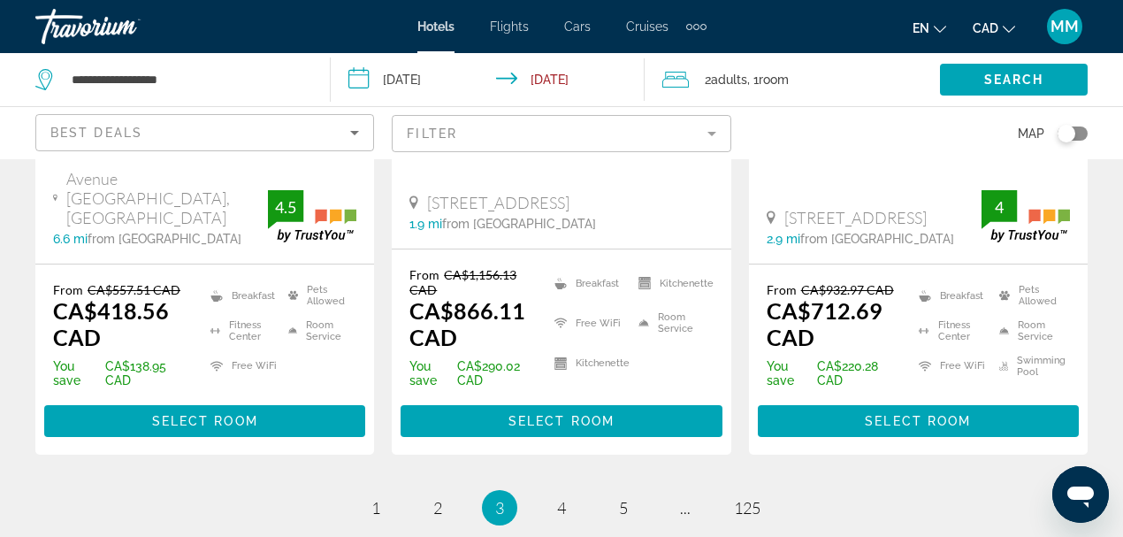
click at [182, 414] on span "Select Room" at bounding box center [205, 421] width 106 height 14
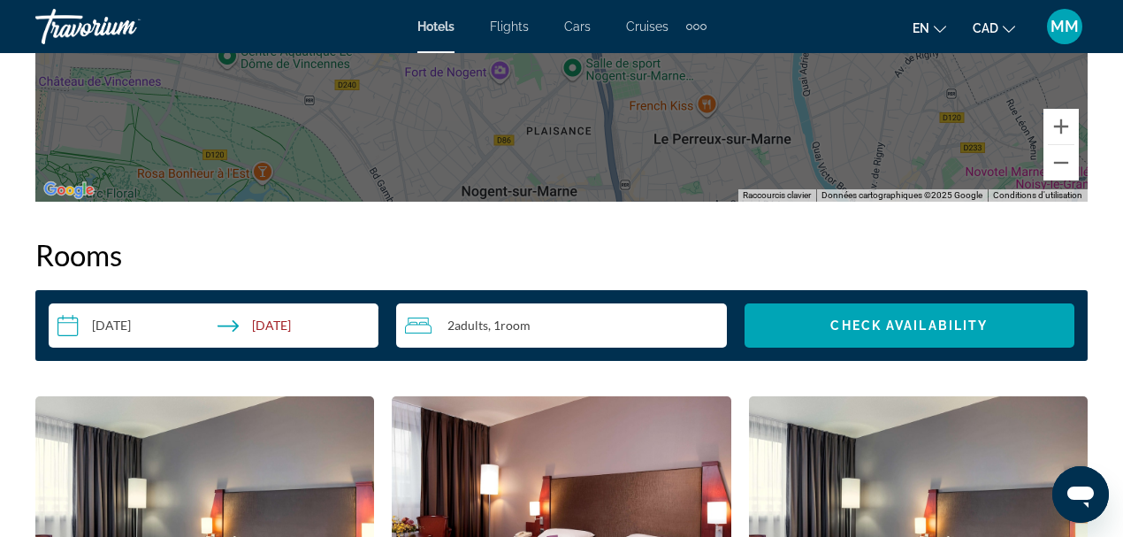
scroll to position [2711, 0]
